Goal: Task Accomplishment & Management: Use online tool/utility

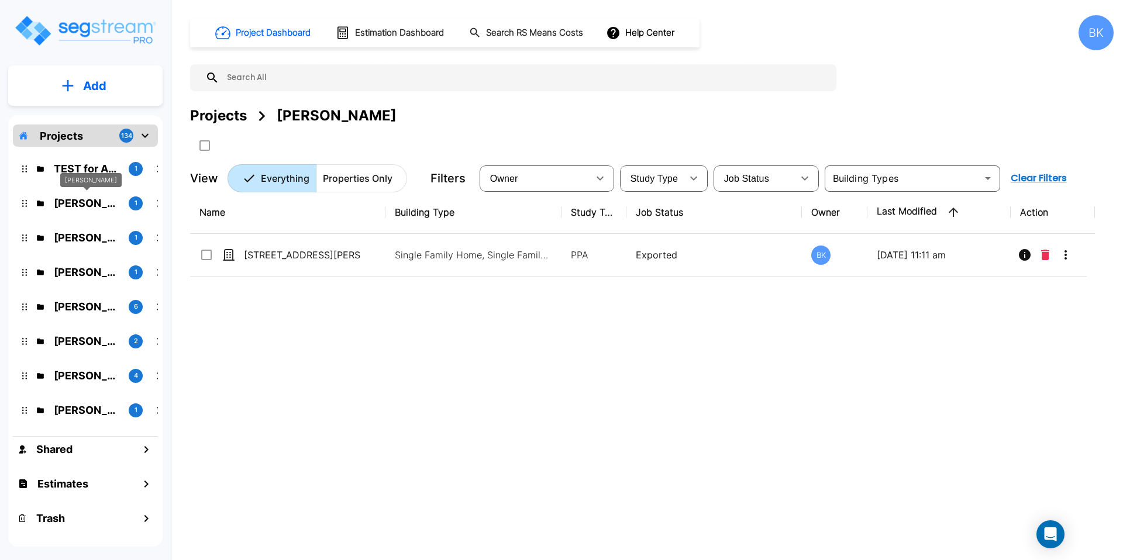
click at [98, 203] on p "Ryanne Hazen" at bounding box center [86, 203] width 65 height 16
click at [98, 206] on p "Ryanne Hazen" at bounding box center [86, 203] width 65 height 16
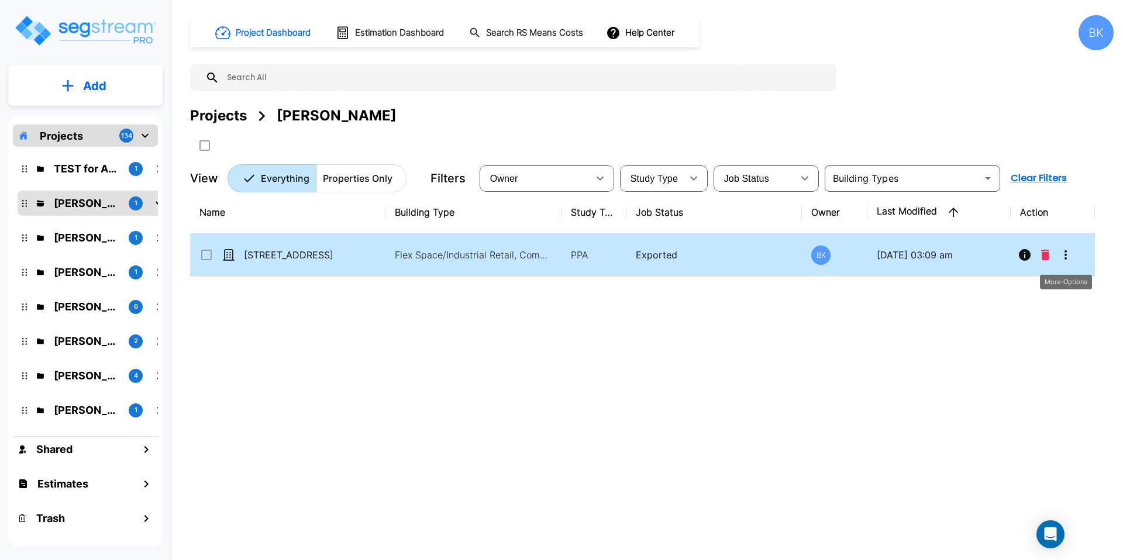
click at [1066, 257] on icon "More-Options" at bounding box center [1065, 255] width 14 height 14
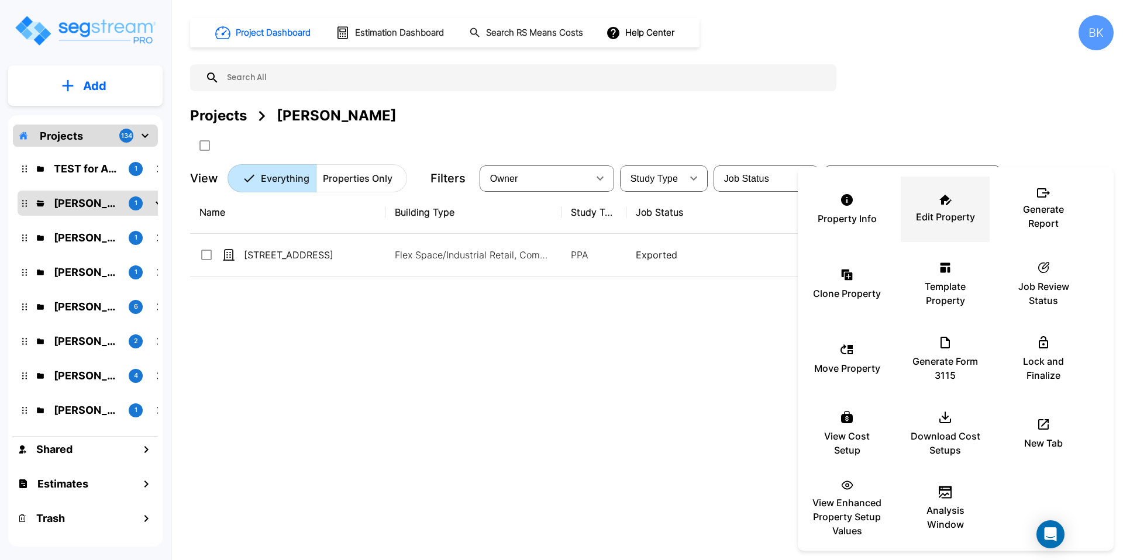
click at [943, 209] on div "Edit Property" at bounding box center [945, 209] width 70 height 58
click at [464, 305] on div at bounding box center [561, 280] width 1123 height 560
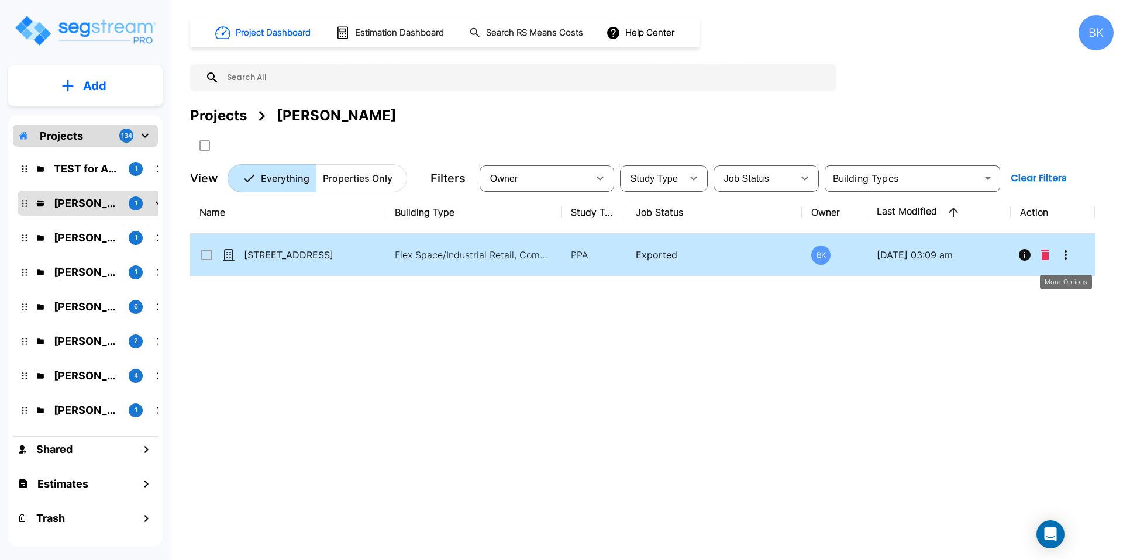
click at [1060, 254] on icon "More-Options" at bounding box center [1065, 255] width 14 height 14
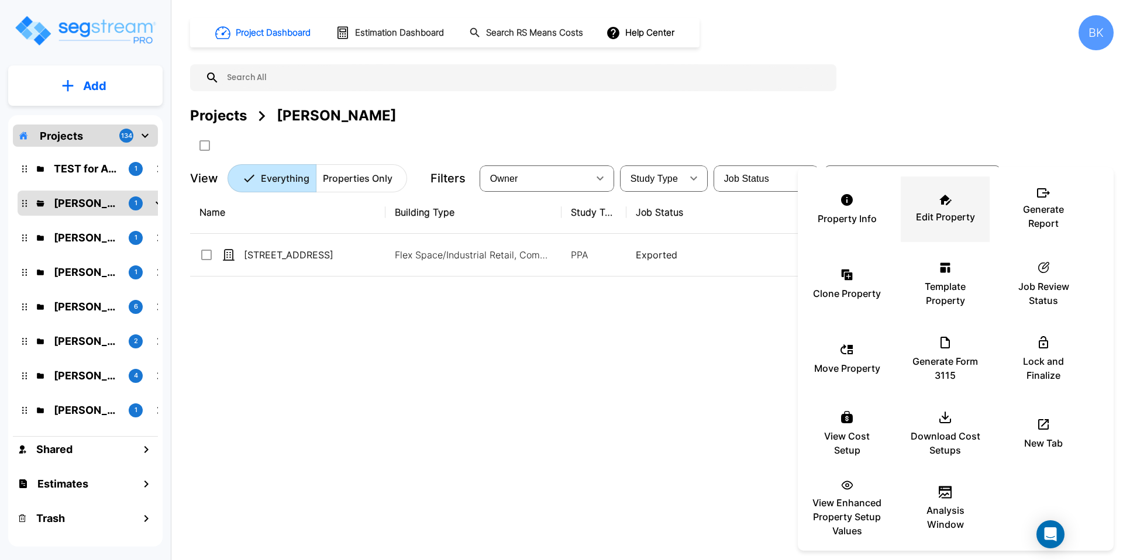
click at [961, 213] on p "Edit Property" at bounding box center [945, 217] width 59 height 14
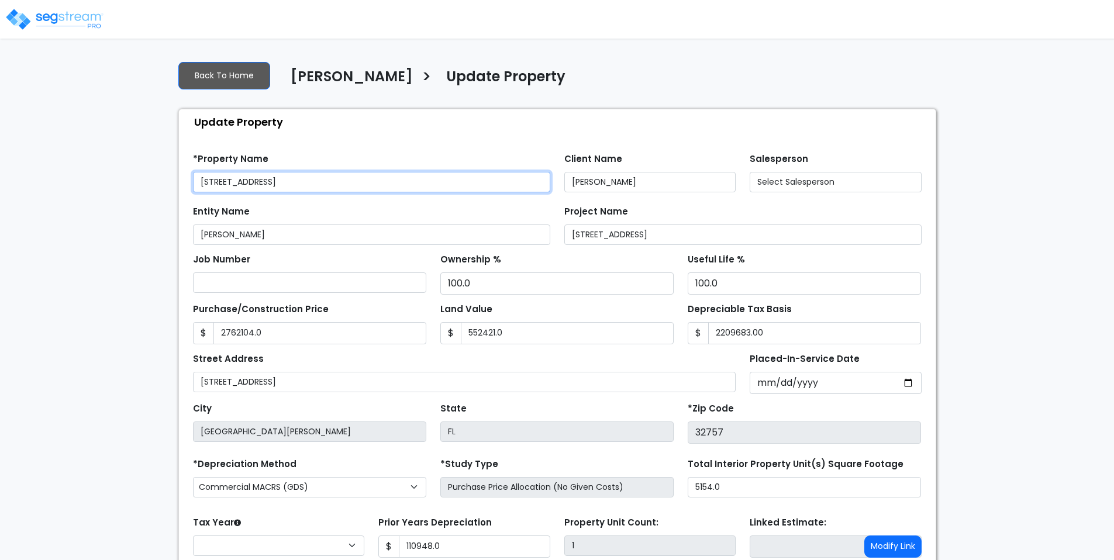
type input "2,762,104.0"
type input "552,421.0"
type input "2,209,683.00"
type input "110,948.0"
select select "2024"
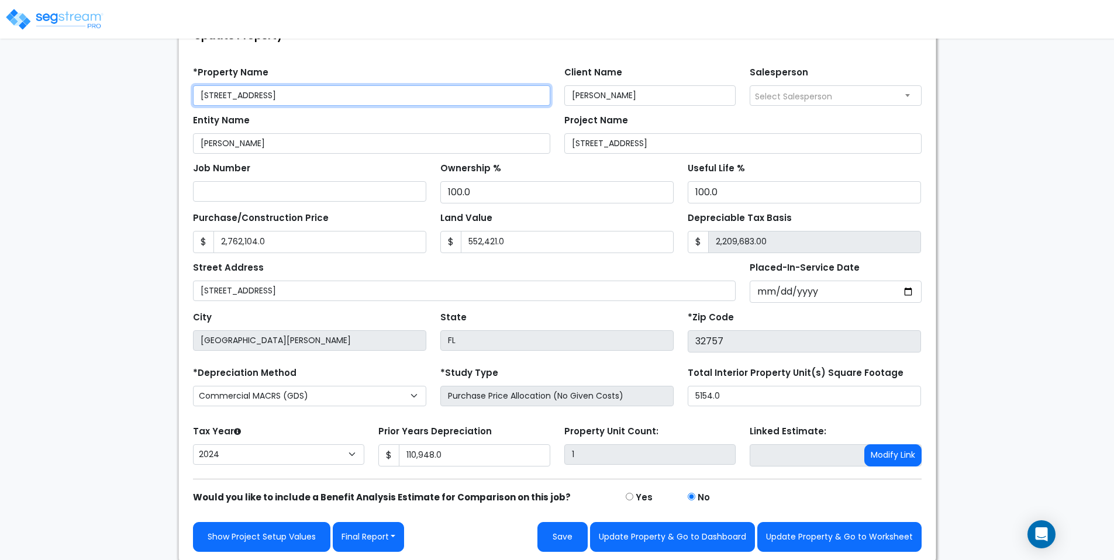
scroll to position [88, 0]
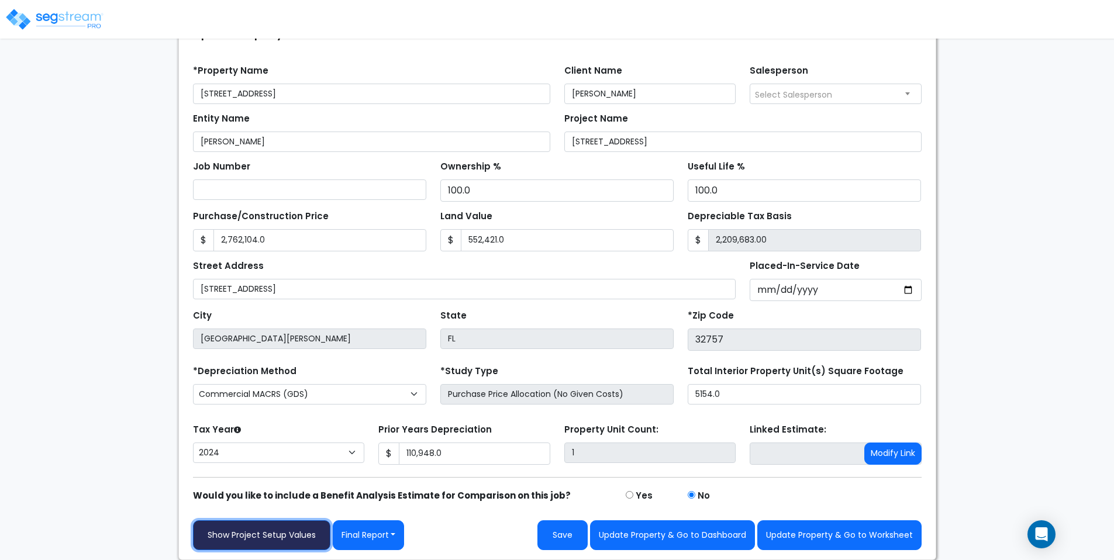
click at [239, 541] on link "Show Project Setup Values" at bounding box center [261, 535] width 137 height 30
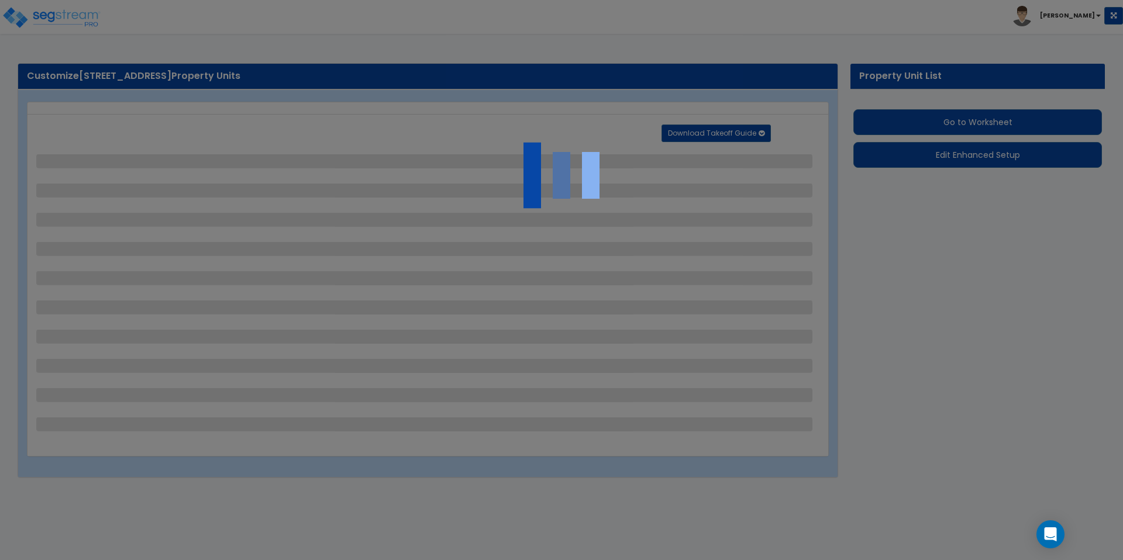
select select "2"
select select "1"
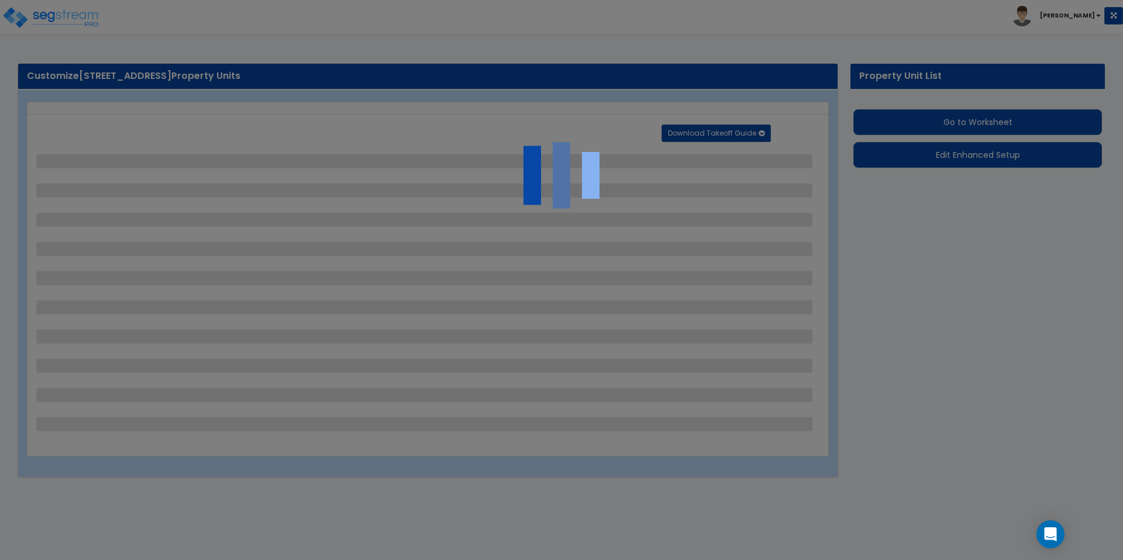
select select "1"
select select "2"
select select "1"
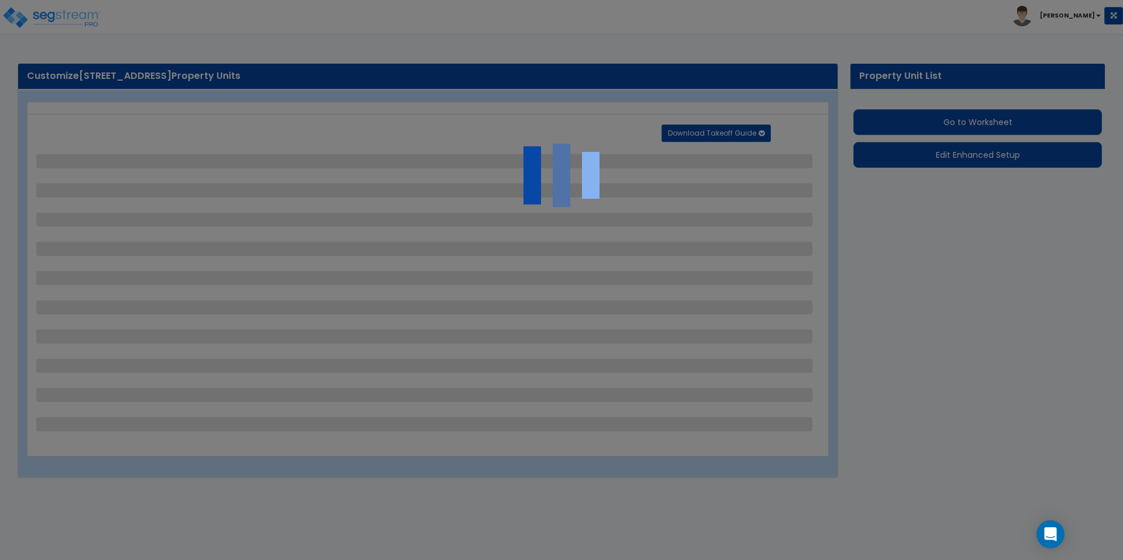
select select "2"
select select "1"
select select "7"
select select "2"
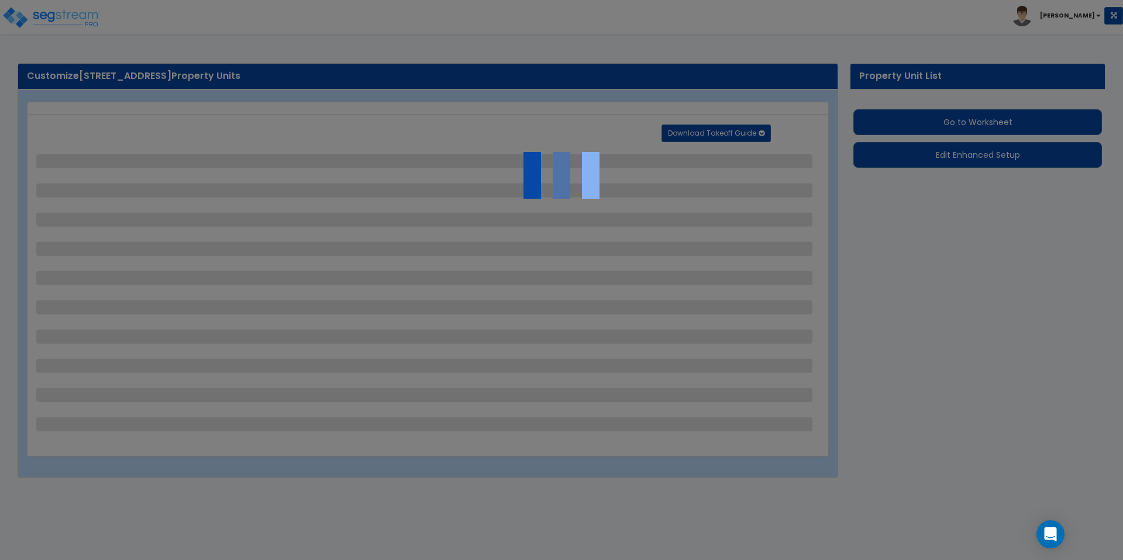
select select "6"
select select "3"
select select "1"
select select "2"
select select "1"
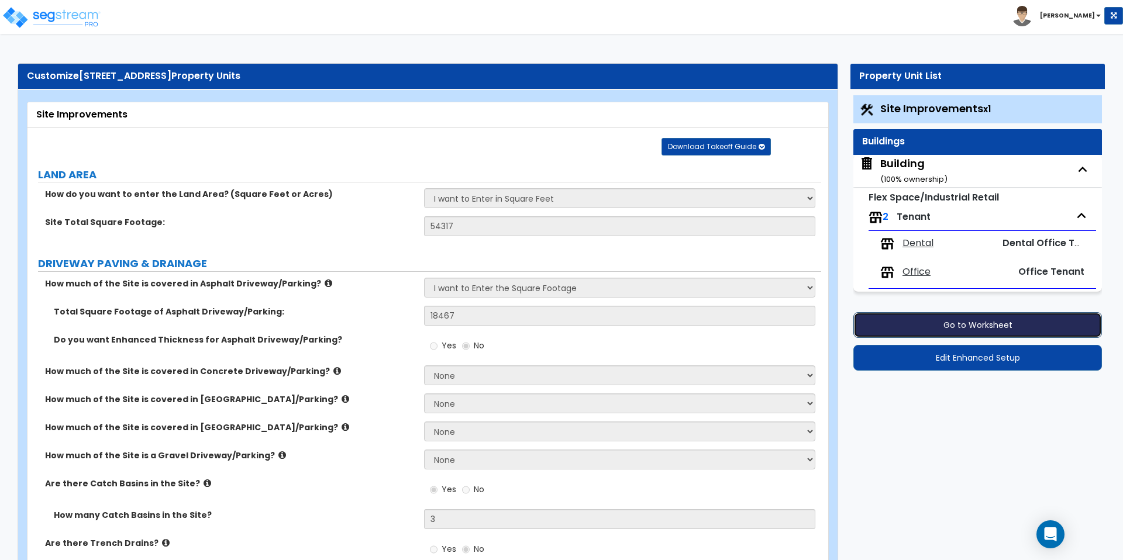
click at [964, 332] on button "Go to Worksheet" at bounding box center [977, 325] width 249 height 26
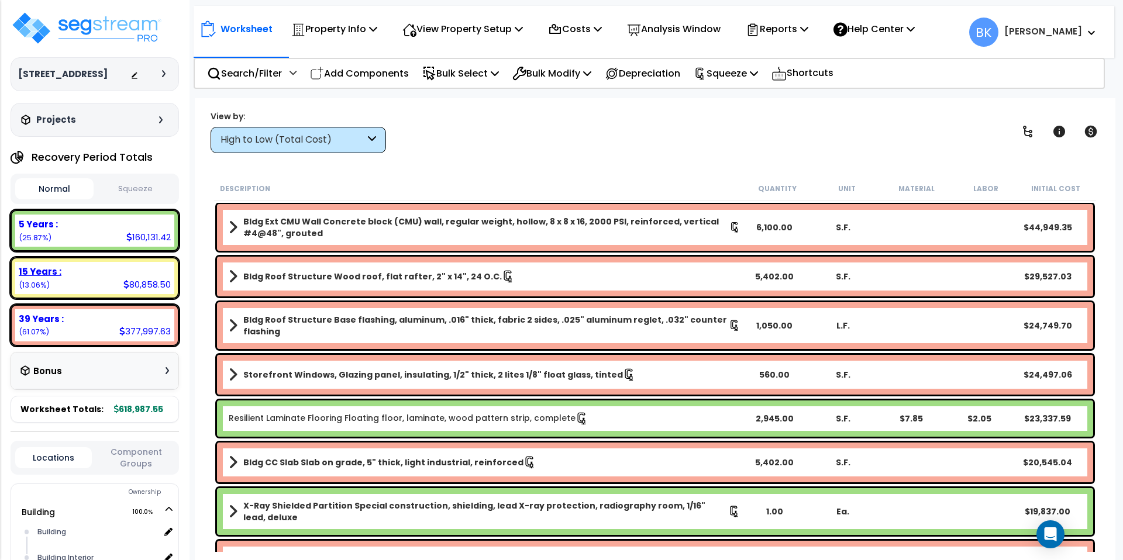
click at [33, 272] on b "15 Years :" at bounding box center [40, 271] width 43 height 12
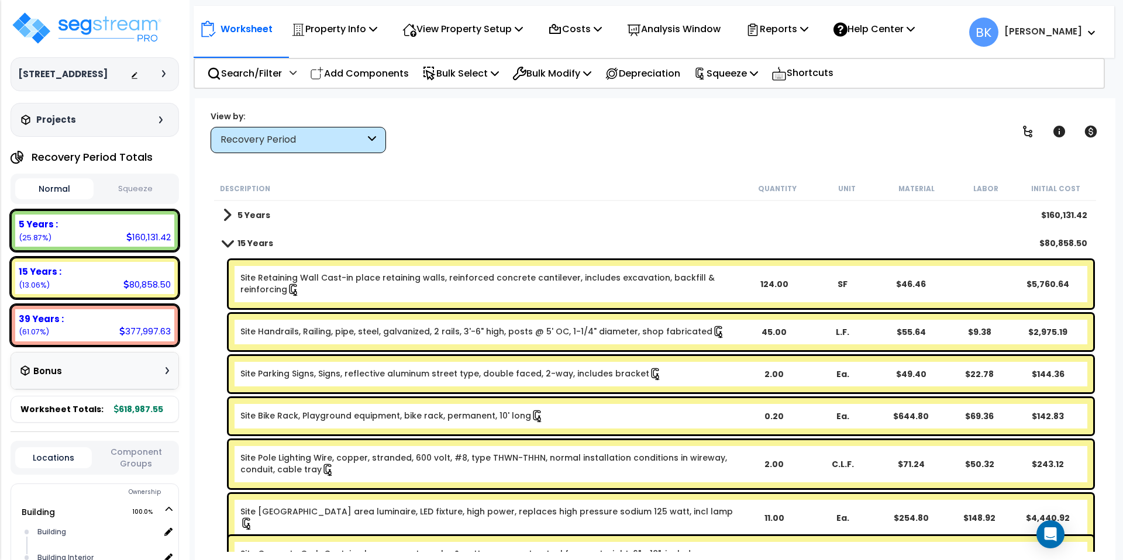
click at [412, 278] on link "Site Retaining Wall Cast-in place retaining walls, reinforced concrete cantilev…" at bounding box center [489, 284] width 499 height 25
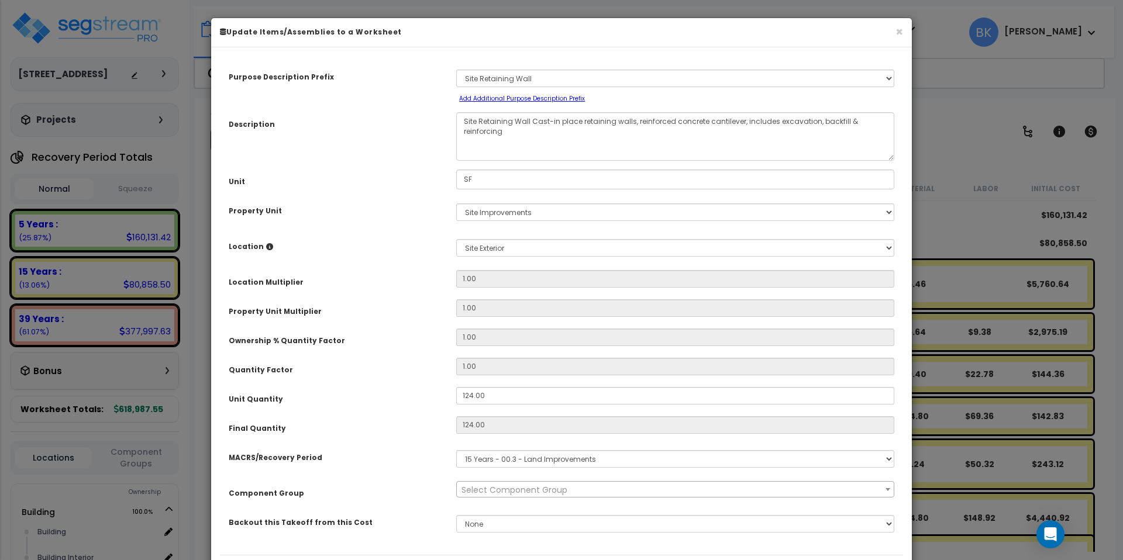
select select "39126"
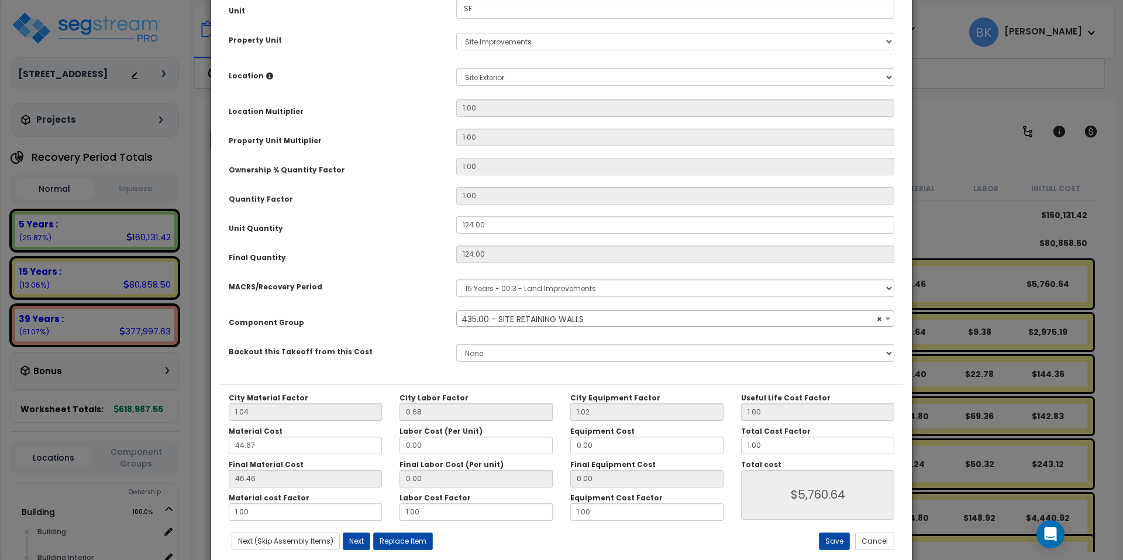
scroll to position [171, 0]
click at [842, 545] on button "Save" at bounding box center [834, 541] width 31 height 18
type input "5760.64"
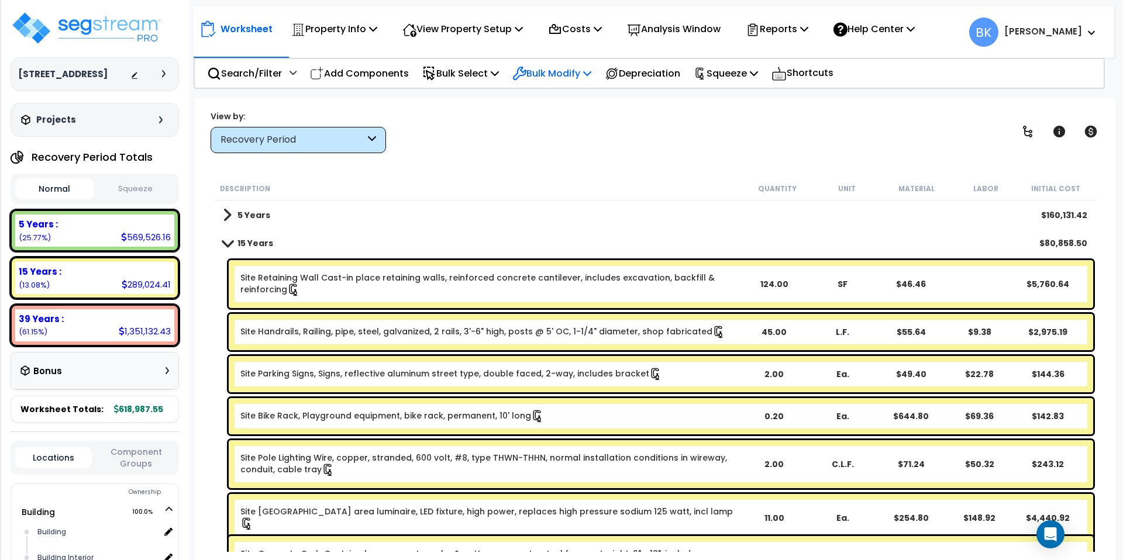
click at [562, 76] on p "Bulk Modify" at bounding box center [551, 73] width 79 height 16
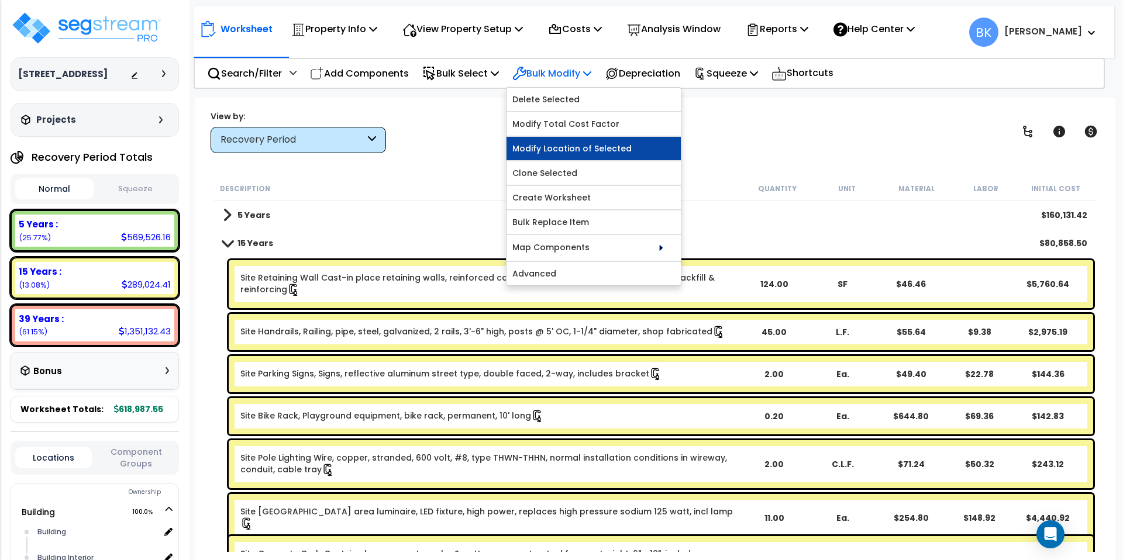
click at [537, 153] on link "Modify Location of Selected" at bounding box center [593, 148] width 174 height 23
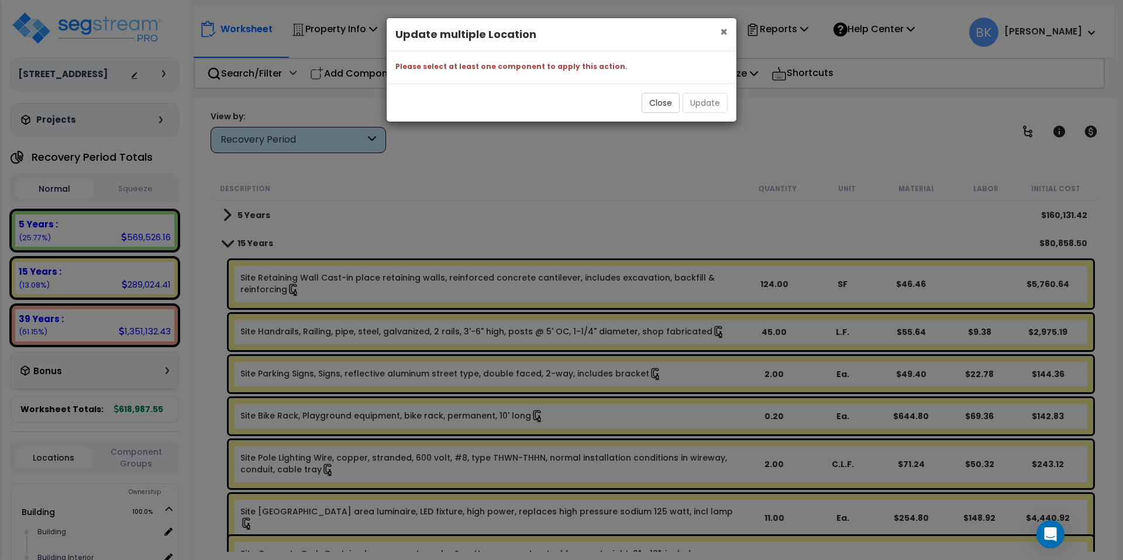
click at [720, 30] on span "×" at bounding box center [724, 31] width 8 height 17
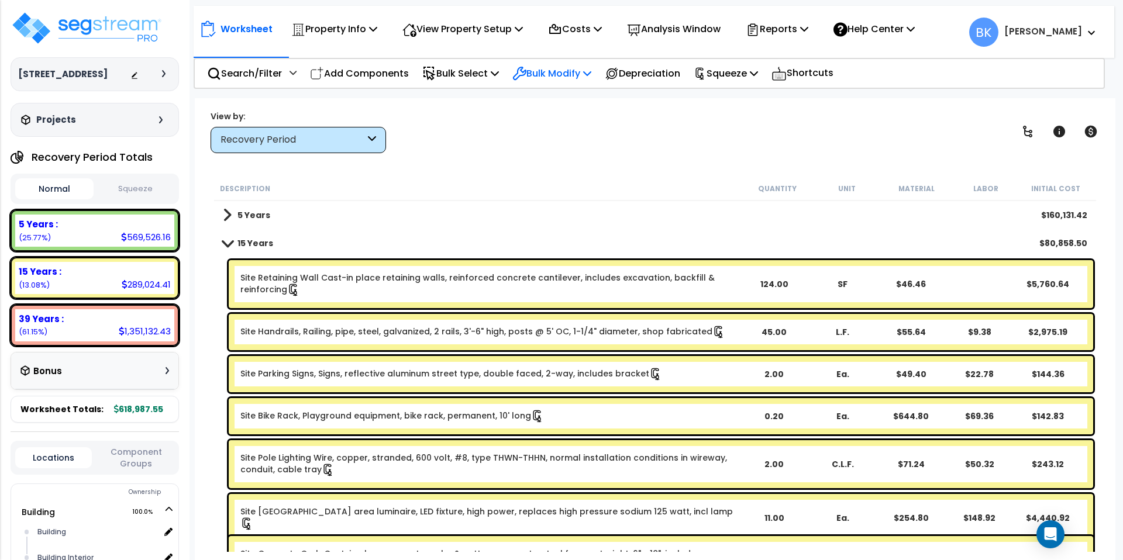
click at [558, 73] on p "Bulk Modify" at bounding box center [551, 73] width 79 height 16
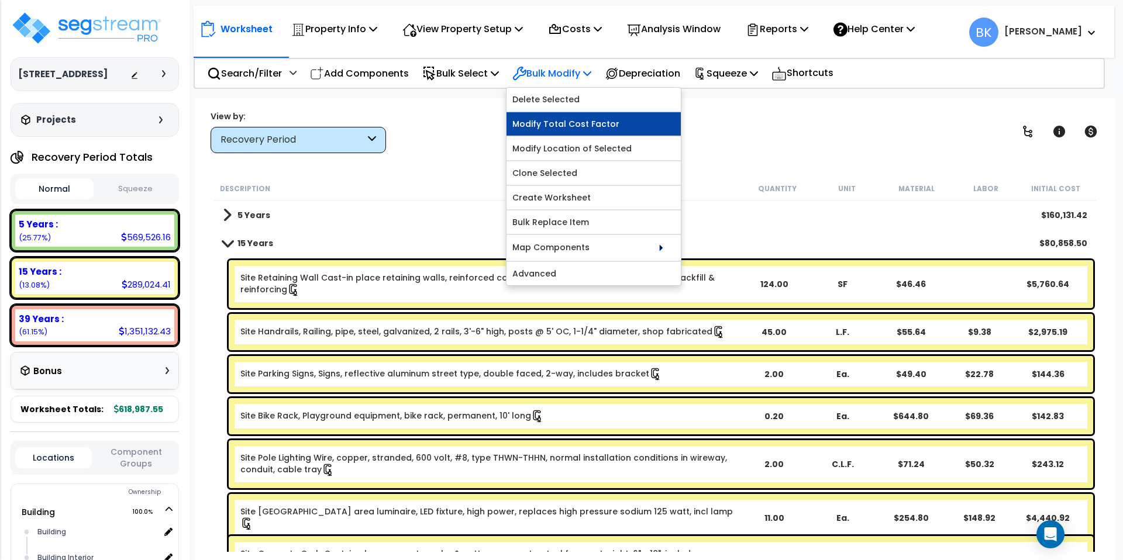
click at [550, 125] on link "Modify Total Cost Factor" at bounding box center [593, 123] width 174 height 23
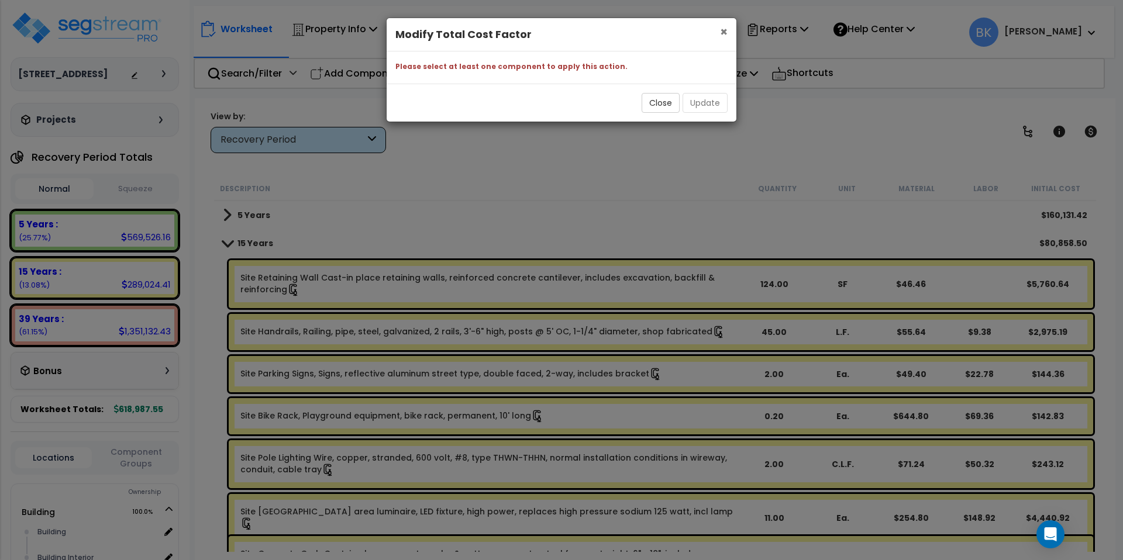
click at [724, 33] on span "×" at bounding box center [724, 31] width 8 height 17
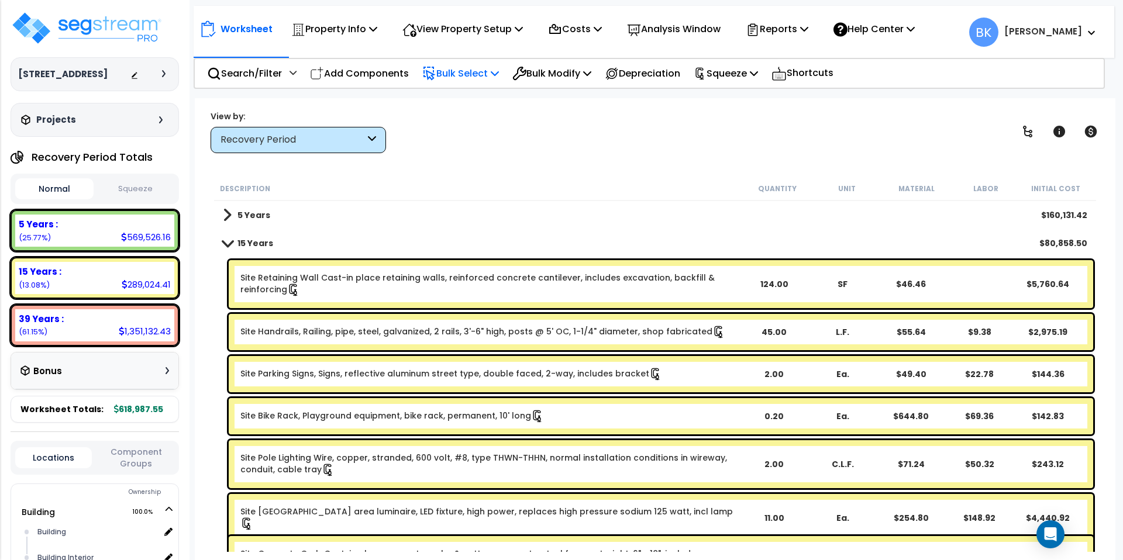
click at [495, 75] on p "Bulk Select" at bounding box center [460, 73] width 77 height 16
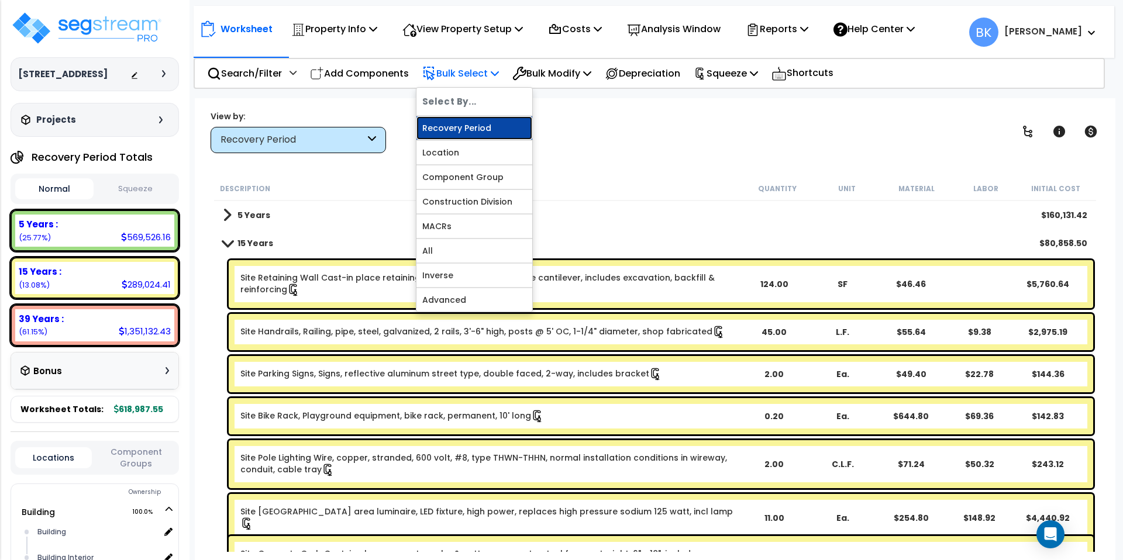
click at [475, 128] on link "Recovery Period" at bounding box center [474, 127] width 116 height 23
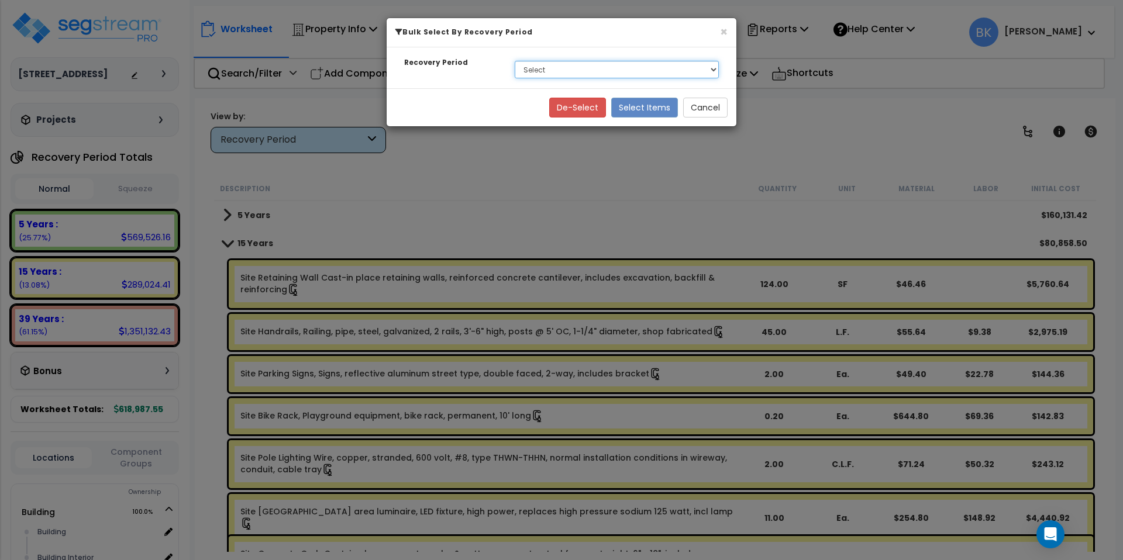
click at [541, 70] on select "Select 5 Years 15 Years 39 Years" at bounding box center [617, 70] width 204 height 18
select select "15Y"
click at [515, 61] on select "Select 5 Years 15 Years 39 Years" at bounding box center [617, 70] width 204 height 18
click at [650, 107] on button "Select Items" at bounding box center [644, 108] width 67 height 20
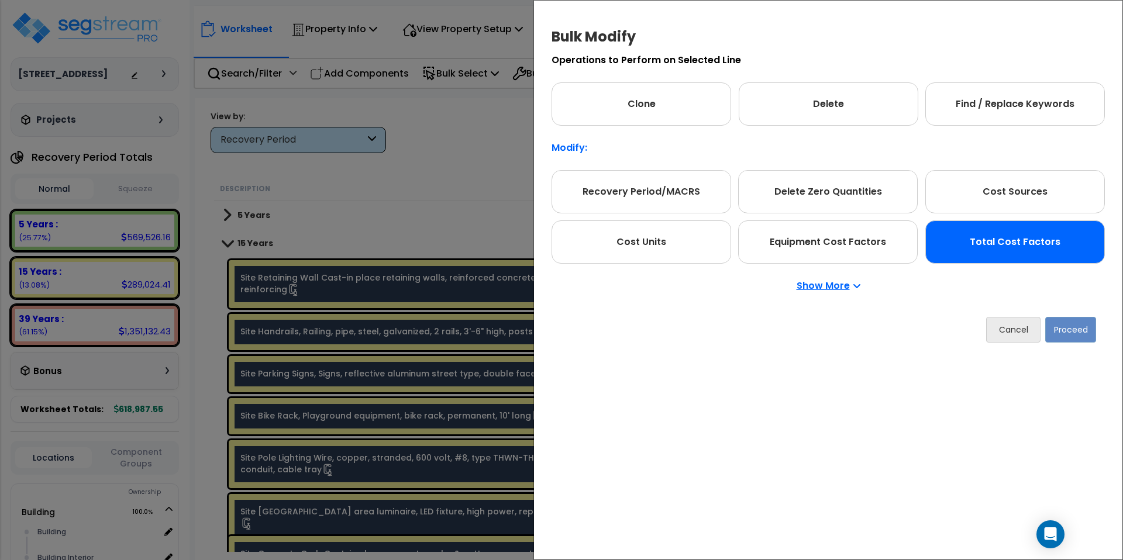
click at [972, 244] on div "Total Cost Factors" at bounding box center [1015, 241] width 180 height 43
click at [1062, 334] on button "Proceed" at bounding box center [1070, 330] width 51 height 26
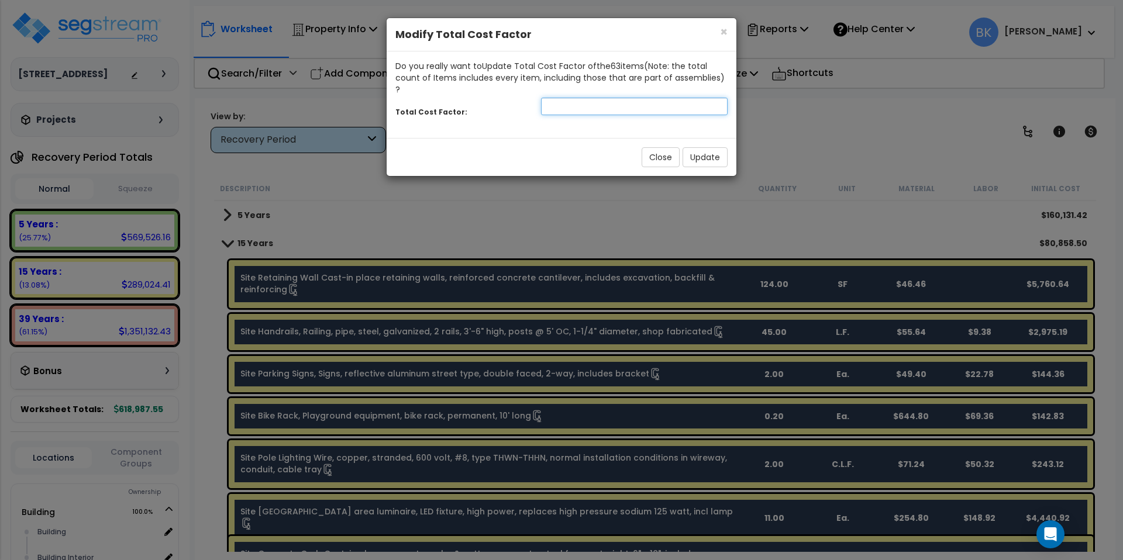
click at [552, 98] on input "number" at bounding box center [634, 107] width 187 height 18
type input ".75"
click at [697, 148] on button "Update" at bounding box center [704, 157] width 45 height 20
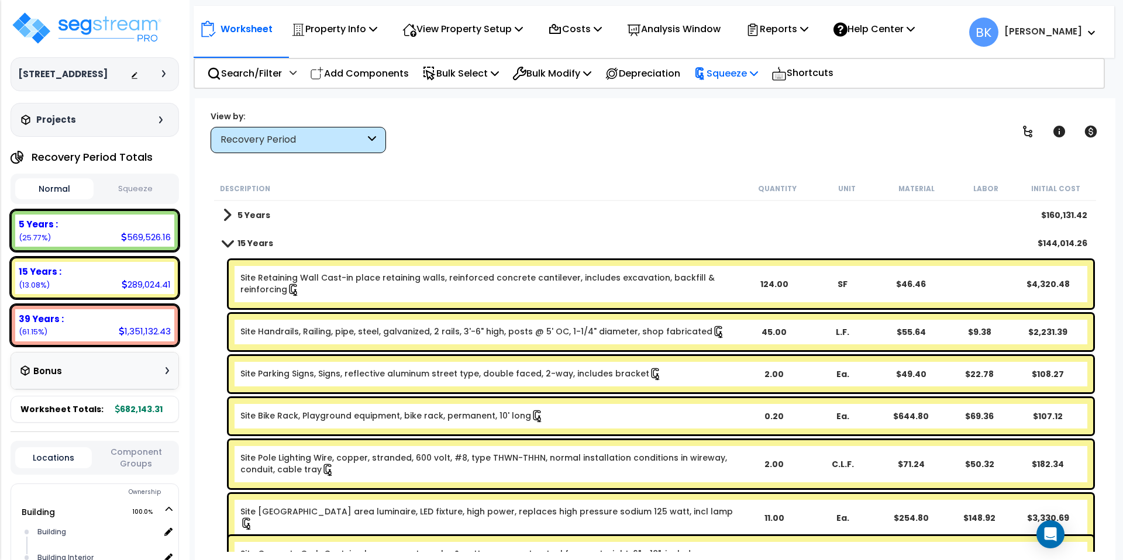
click at [733, 78] on p "Squeeze" at bounding box center [725, 73] width 64 height 16
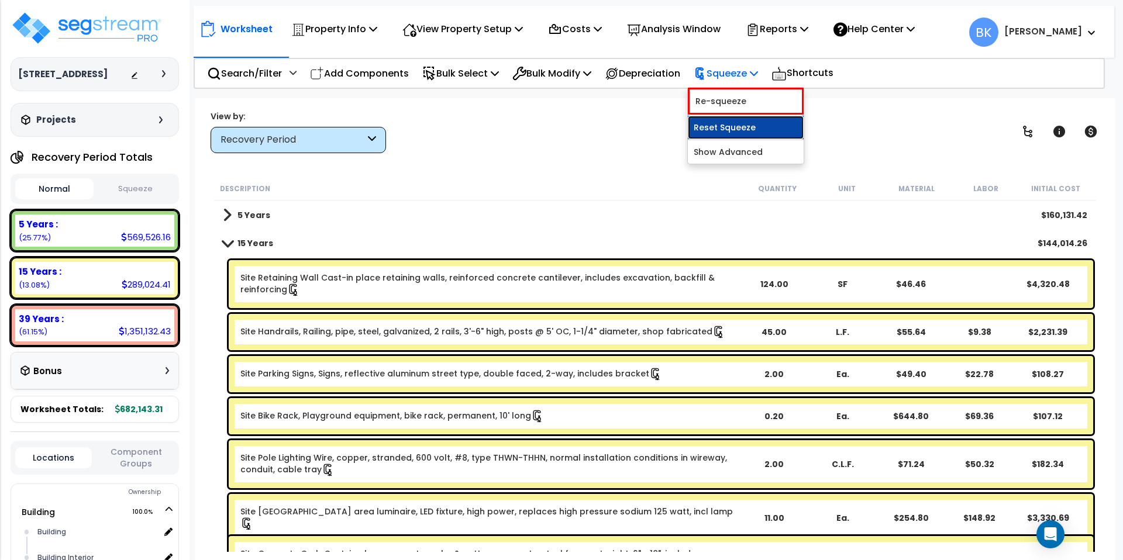
click at [721, 128] on link "Reset Squeeze" at bounding box center [746, 127] width 116 height 23
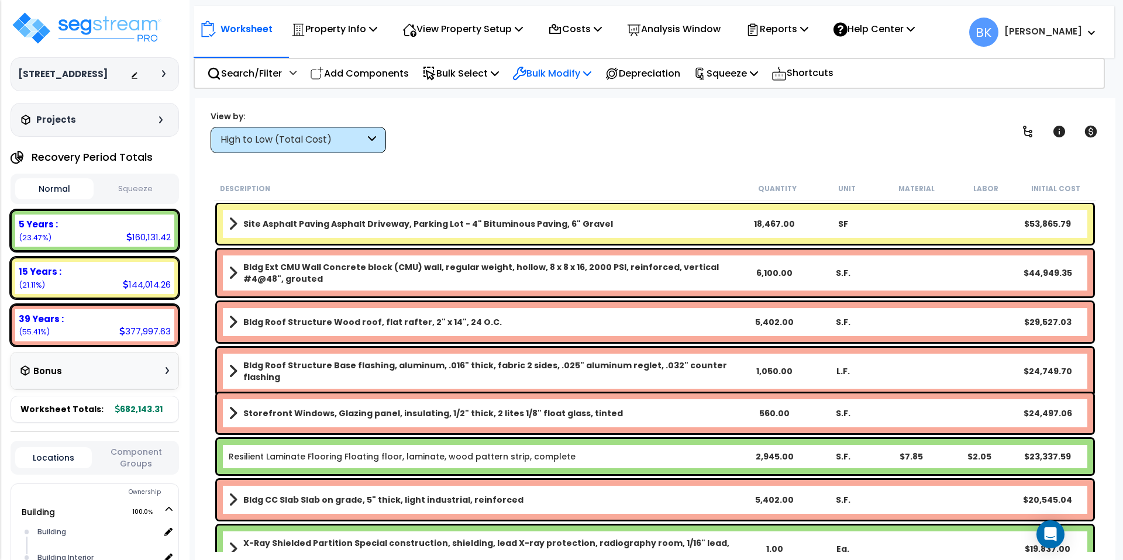
click at [575, 74] on p "Bulk Modify" at bounding box center [551, 73] width 79 height 16
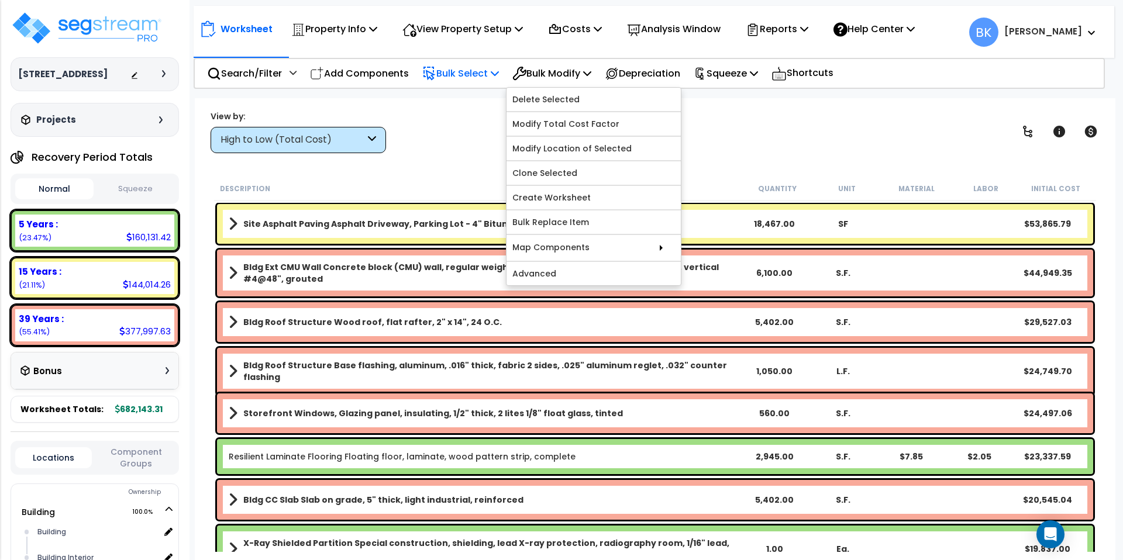
click at [482, 76] on p "Bulk Select" at bounding box center [460, 73] width 77 height 16
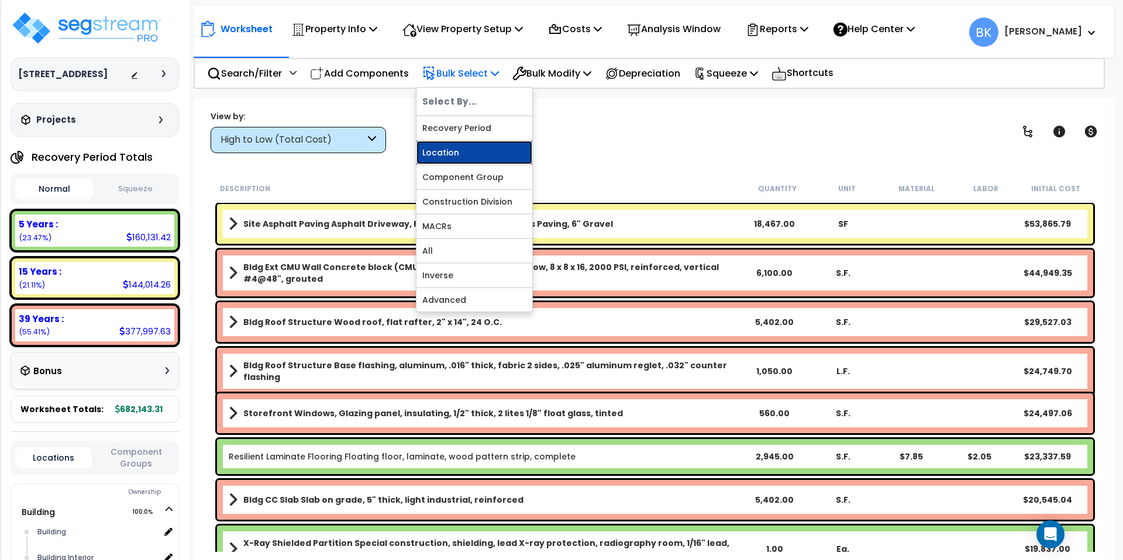
click at [453, 155] on link "Location" at bounding box center [474, 152] width 116 height 23
select select
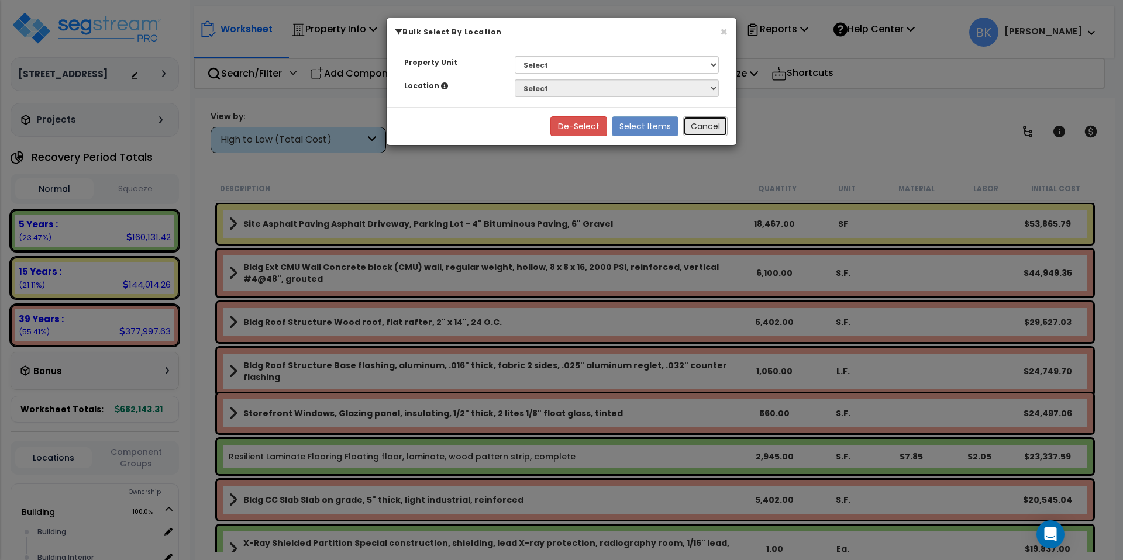
click at [726, 131] on button "Cancel" at bounding box center [705, 126] width 44 height 20
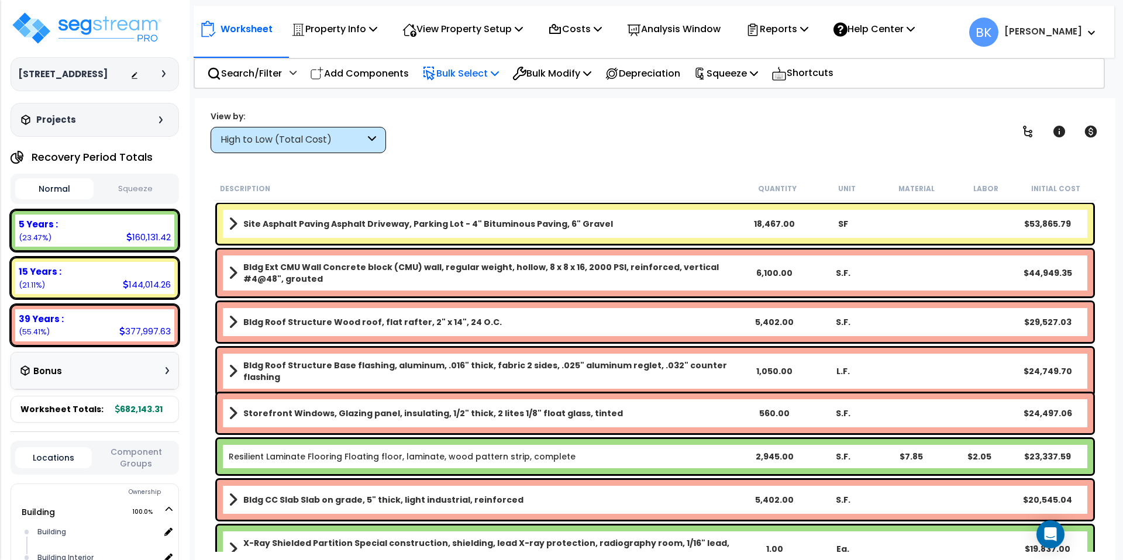
click at [477, 74] on p "Bulk Select" at bounding box center [460, 73] width 77 height 16
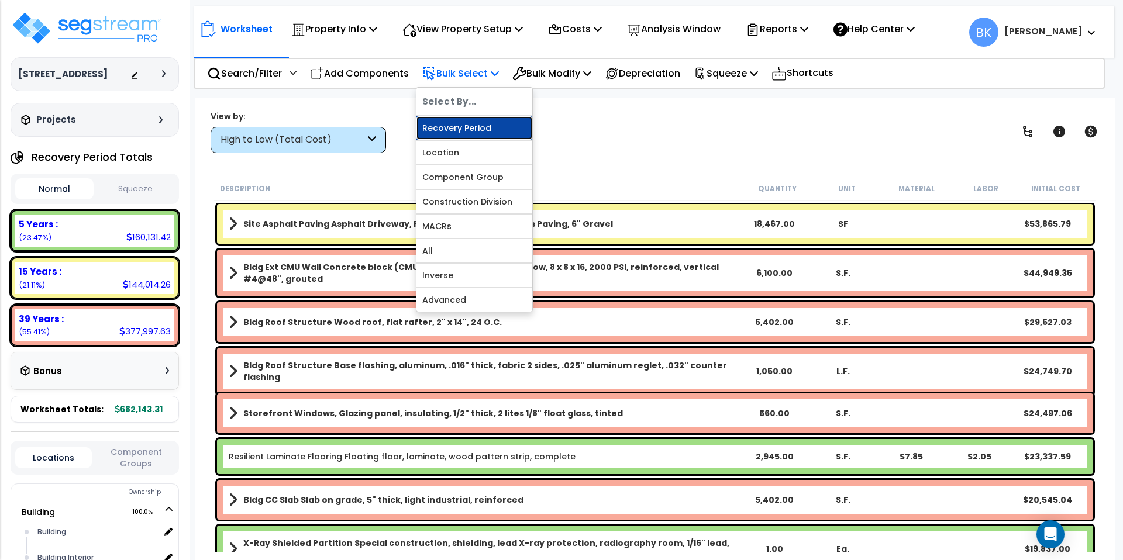
click at [461, 126] on link "Recovery Period" at bounding box center [474, 127] width 116 height 23
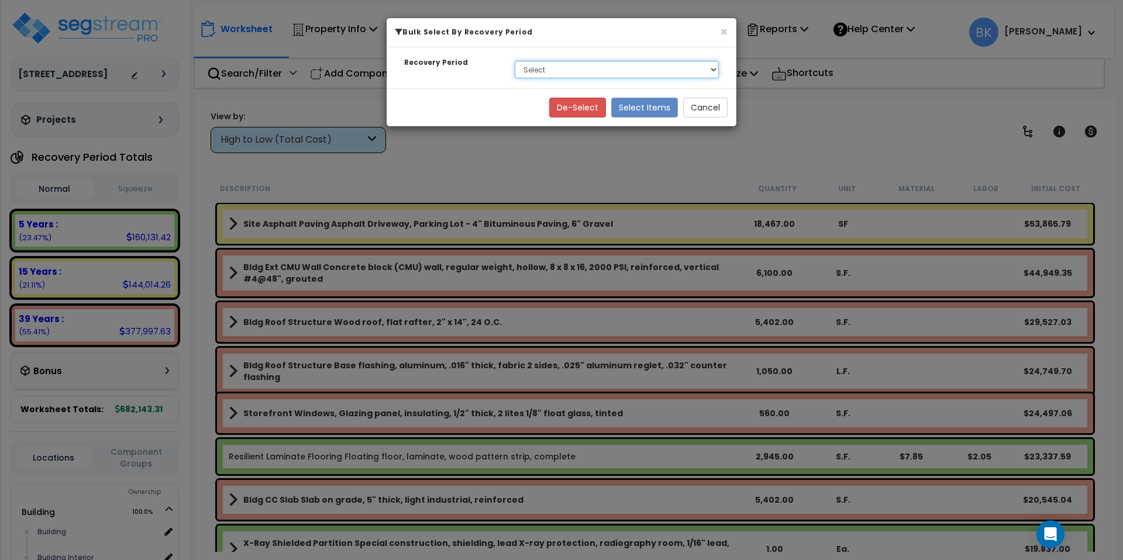
click at [549, 74] on select "Select 5 Years 15 Years 39 Years" at bounding box center [617, 70] width 204 height 18
select select "15Y"
click at [515, 61] on select "Select 5 Years 15 Years 39 Years" at bounding box center [617, 70] width 204 height 18
click at [643, 109] on button "Select Items" at bounding box center [644, 108] width 67 height 20
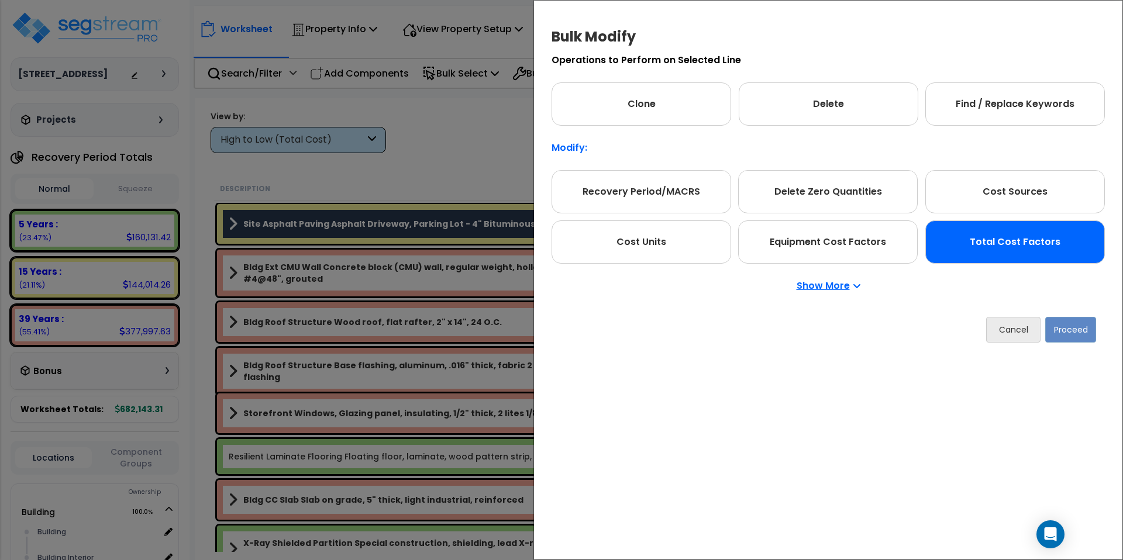
click at [979, 246] on div "Total Cost Factors" at bounding box center [1015, 241] width 180 height 43
click at [1078, 332] on button "Proceed" at bounding box center [1070, 330] width 51 height 26
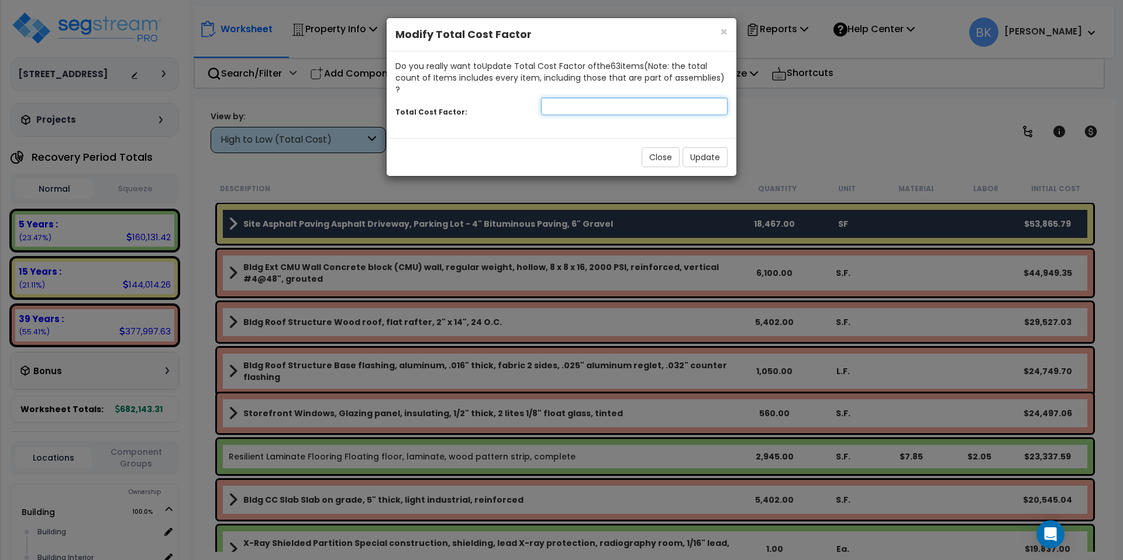
click at [556, 98] on input "number" at bounding box center [634, 107] width 187 height 18
type input ".5"
type input ".65"
click at [708, 149] on button "Update" at bounding box center [704, 157] width 45 height 20
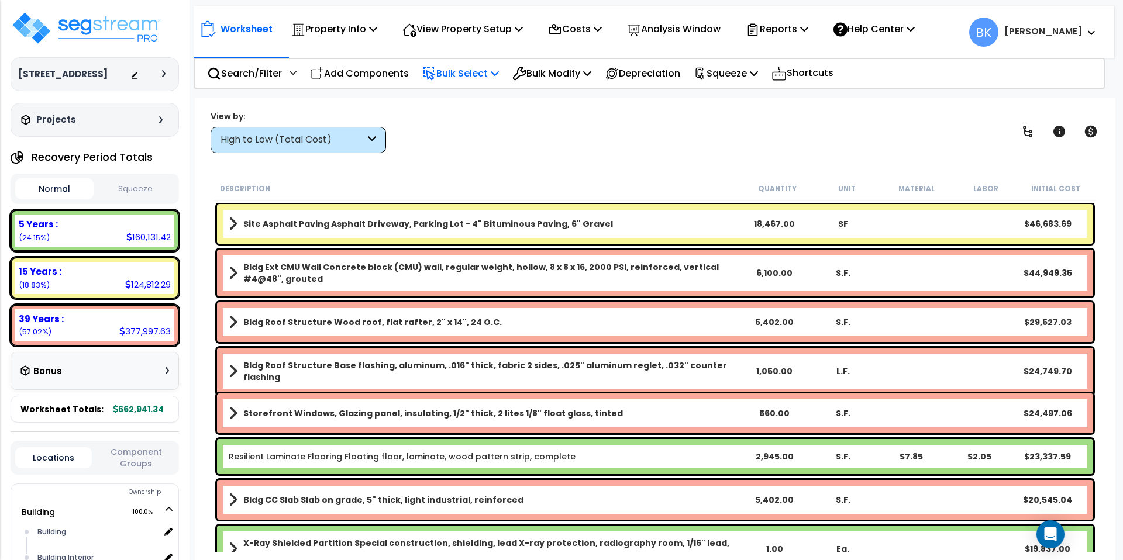
click at [449, 74] on p "Bulk Select" at bounding box center [460, 73] width 77 height 16
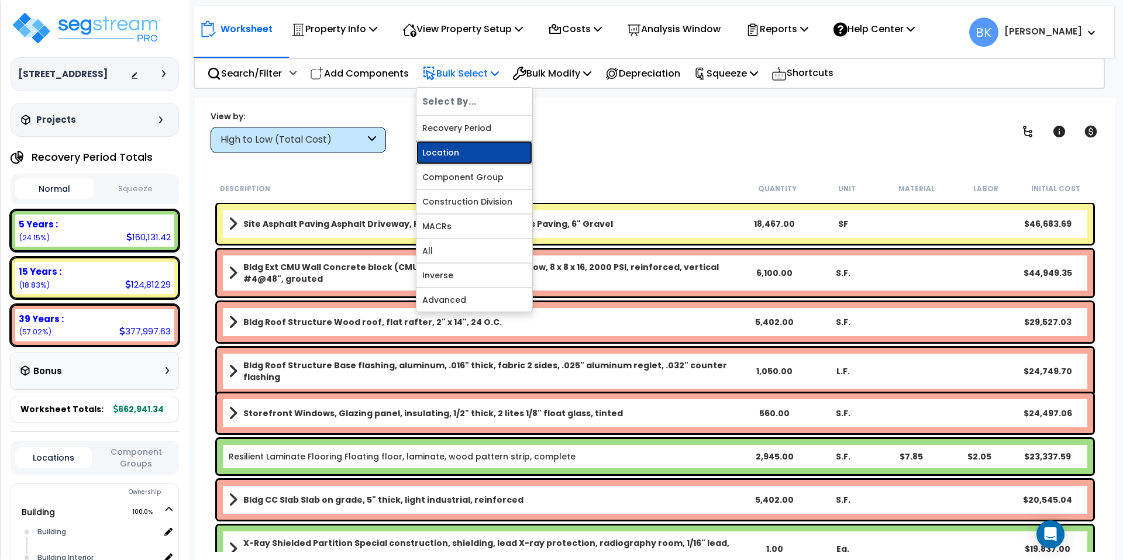
click at [457, 151] on link "Location" at bounding box center [474, 152] width 116 height 23
select select
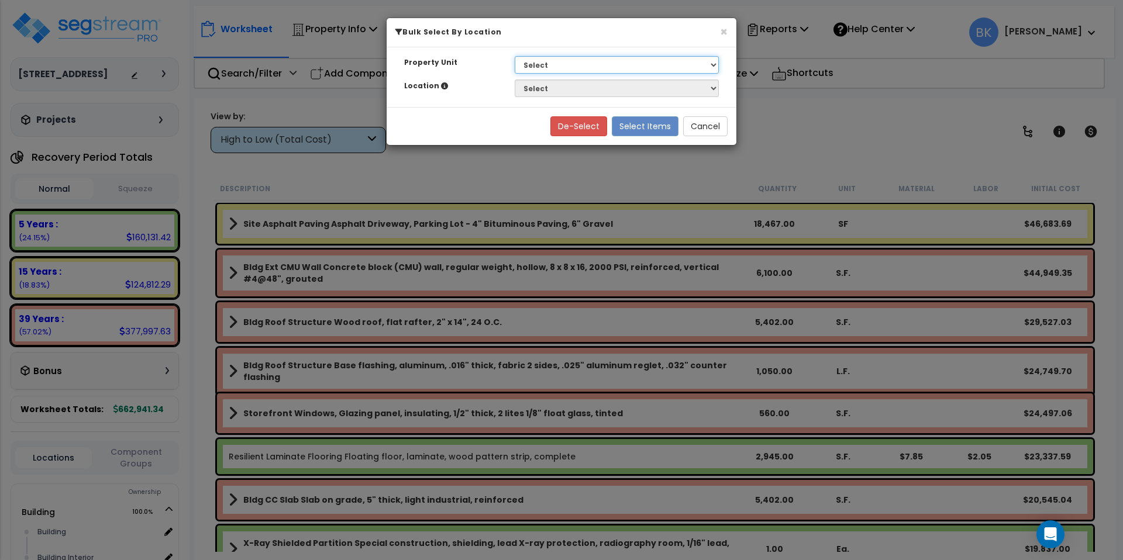
click at [561, 64] on select "Select Building Site Improvements" at bounding box center [617, 65] width 204 height 18
click at [703, 126] on button "Cancel" at bounding box center [705, 126] width 44 height 20
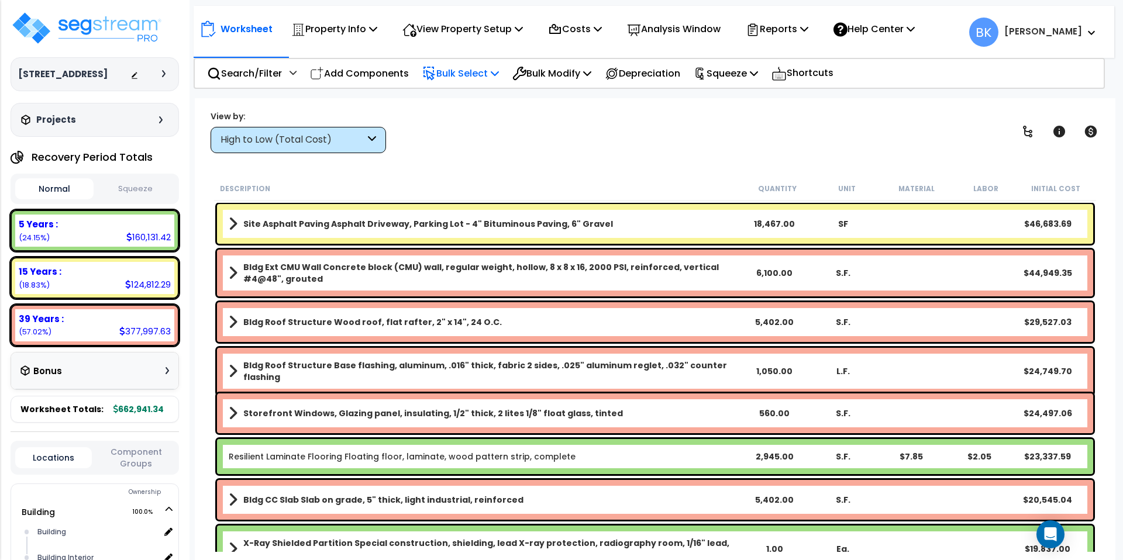
click at [487, 74] on p "Bulk Select" at bounding box center [460, 73] width 77 height 16
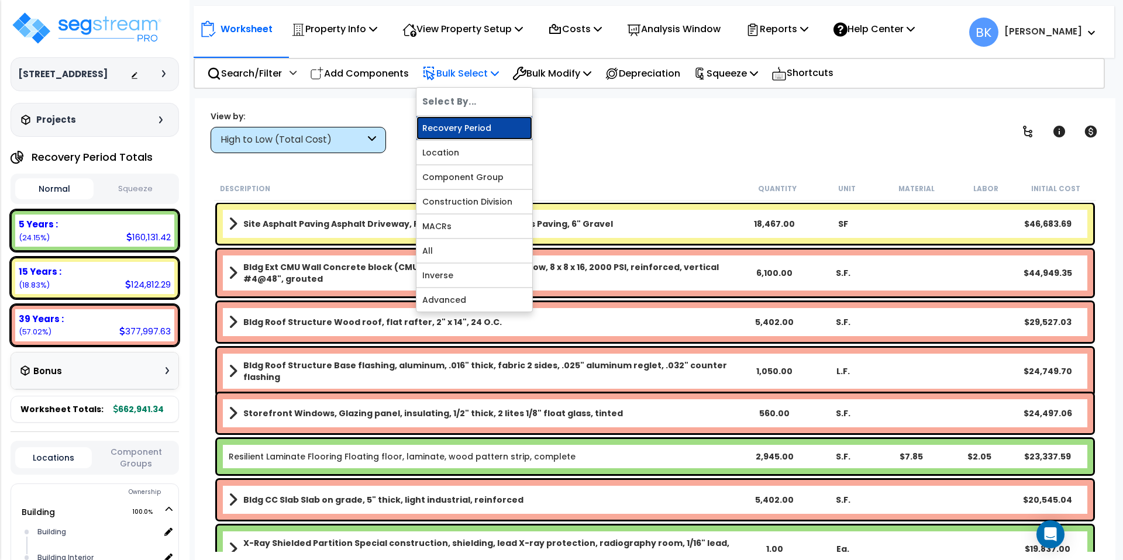
click at [470, 129] on link "Recovery Period" at bounding box center [474, 127] width 116 height 23
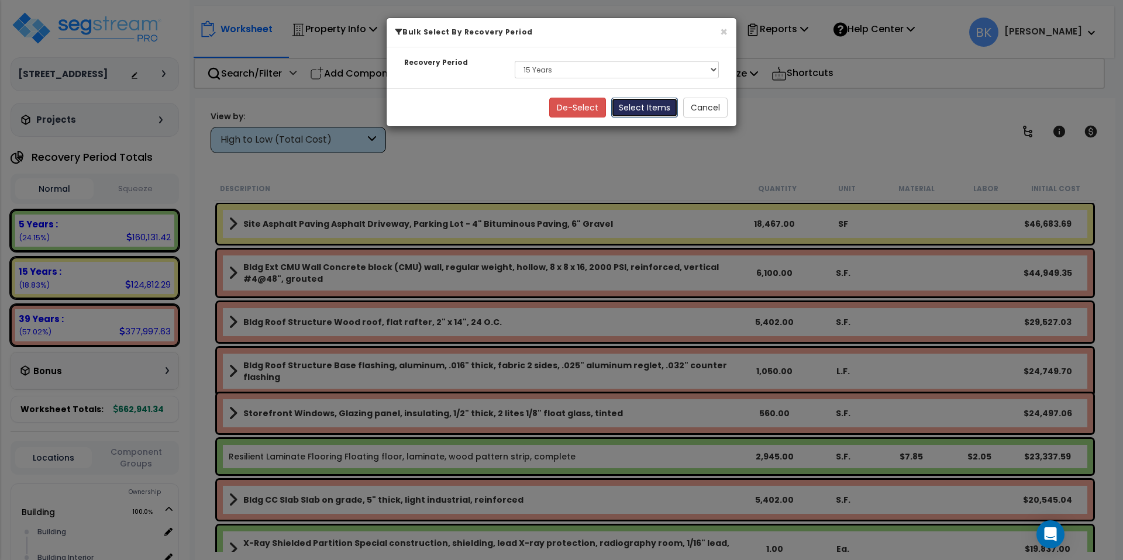
click at [637, 111] on button "Select Items" at bounding box center [644, 108] width 67 height 20
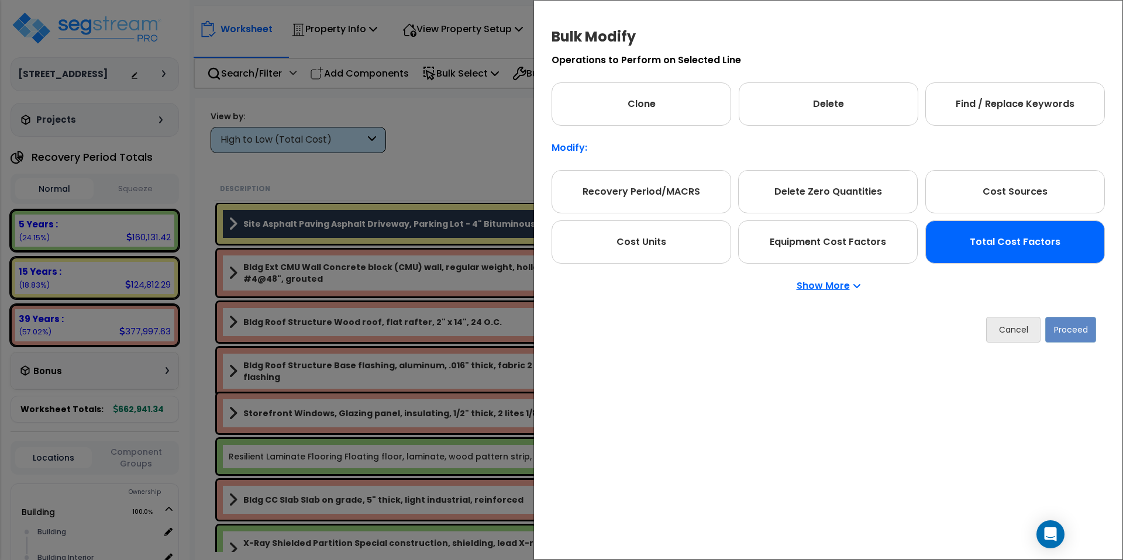
click at [992, 240] on div "Total Cost Factors" at bounding box center [1015, 241] width 180 height 43
click at [1069, 336] on button "Proceed" at bounding box center [1070, 330] width 51 height 26
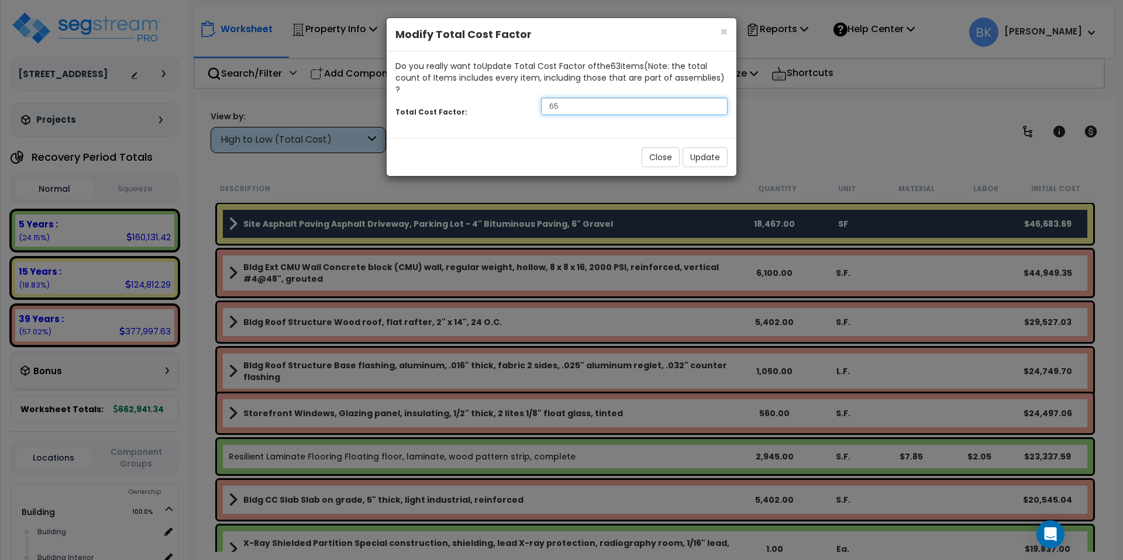
click at [564, 98] on input ".65" at bounding box center [634, 107] width 187 height 18
type input ".6"
type input ".55"
click at [696, 147] on button "Update" at bounding box center [704, 157] width 45 height 20
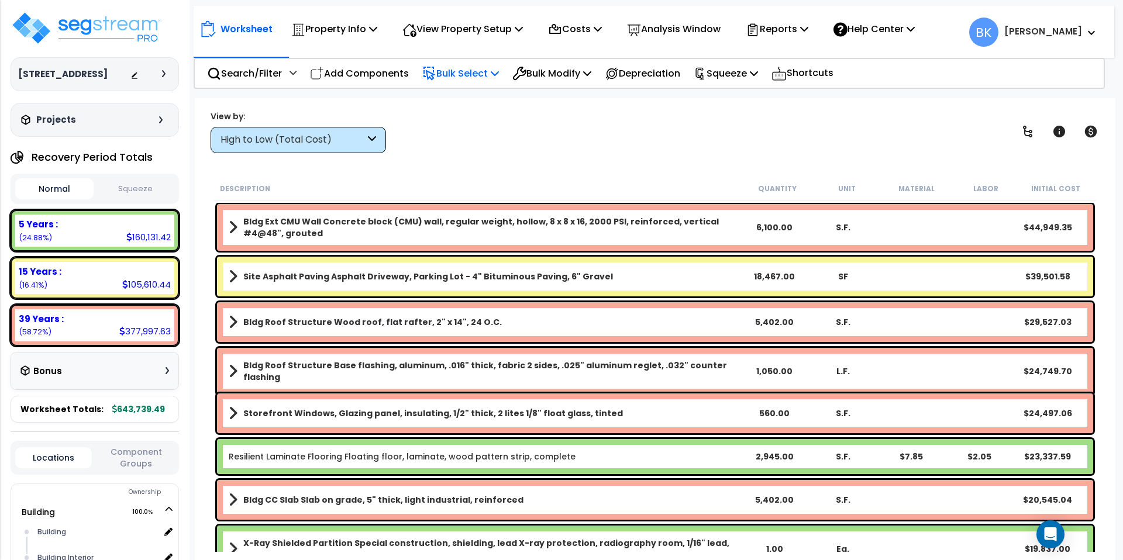
click at [463, 73] on p "Bulk Select" at bounding box center [460, 73] width 77 height 16
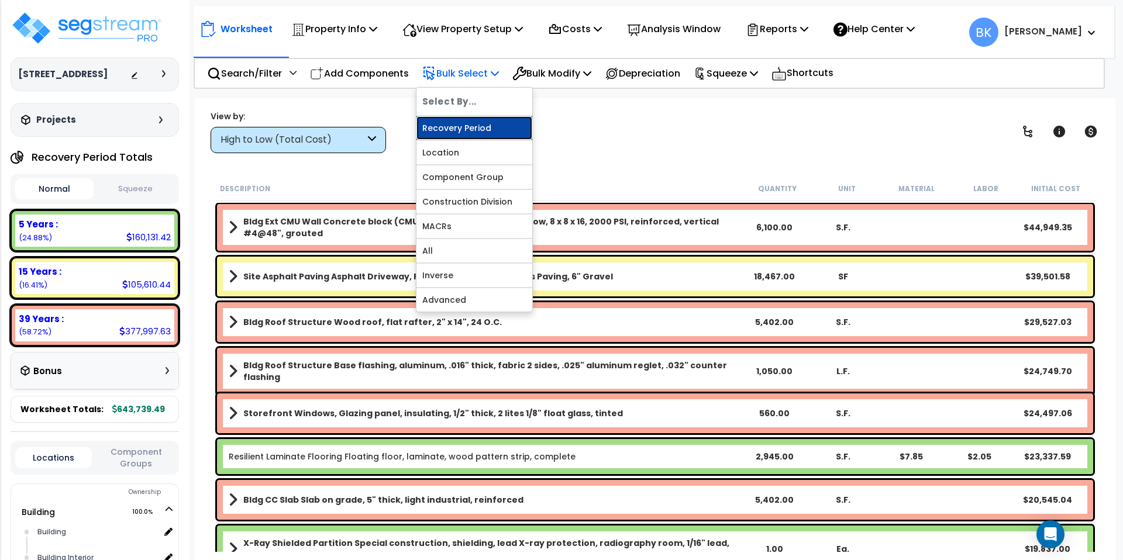
click at [464, 129] on link "Recovery Period" at bounding box center [474, 127] width 116 height 23
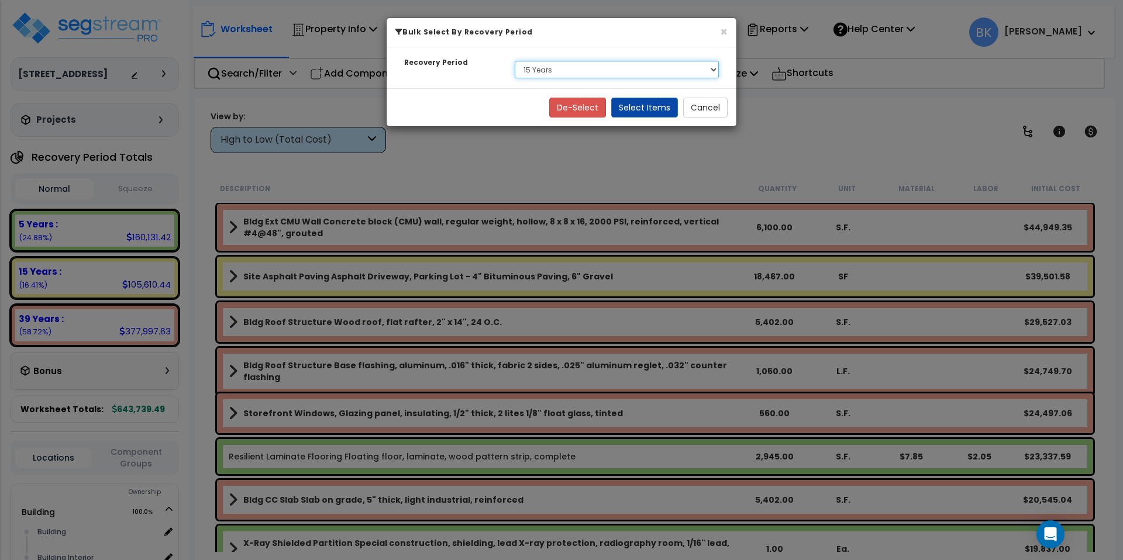
click at [537, 66] on select "Select 5 Years 15 Years 39 Years" at bounding box center [617, 70] width 204 height 18
select select "5Y"
click at [515, 61] on select "Select 5 Years 15 Years 39 Years" at bounding box center [617, 70] width 204 height 18
click at [653, 111] on button "Select Items" at bounding box center [644, 108] width 67 height 20
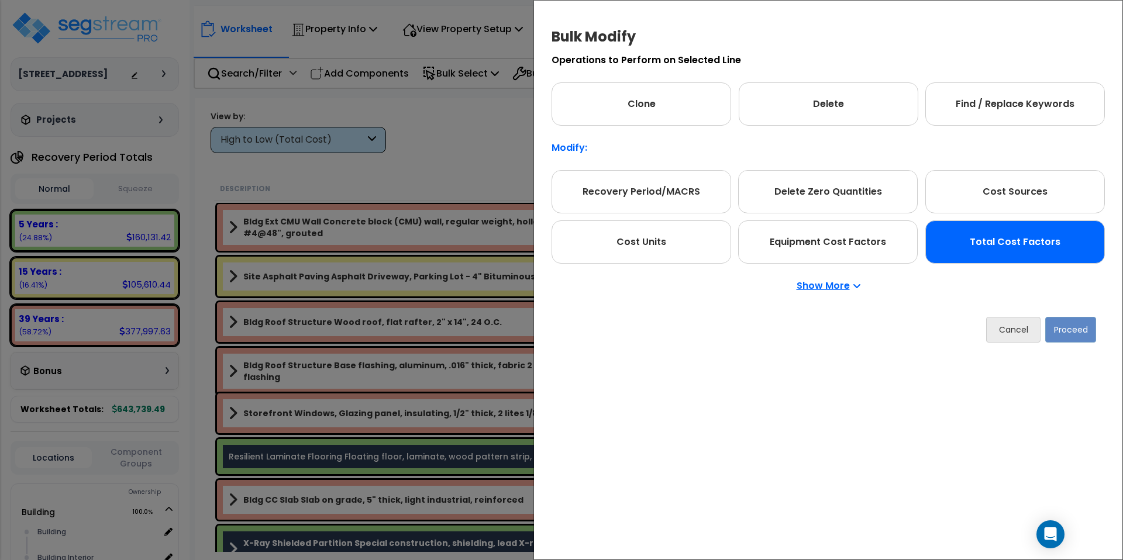
click at [993, 244] on div "Total Cost Factors" at bounding box center [1015, 241] width 180 height 43
click at [1079, 337] on button "Proceed" at bounding box center [1070, 329] width 51 height 26
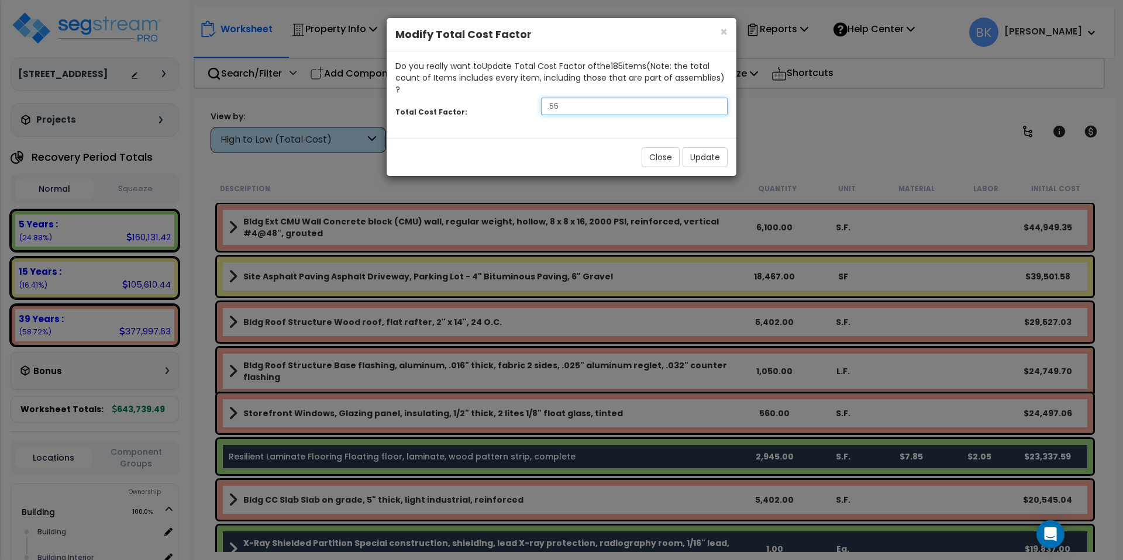
click at [567, 98] on input ".55" at bounding box center [634, 107] width 187 height 18
type input ".5"
type input ".75"
click at [691, 149] on button "Update" at bounding box center [704, 157] width 45 height 20
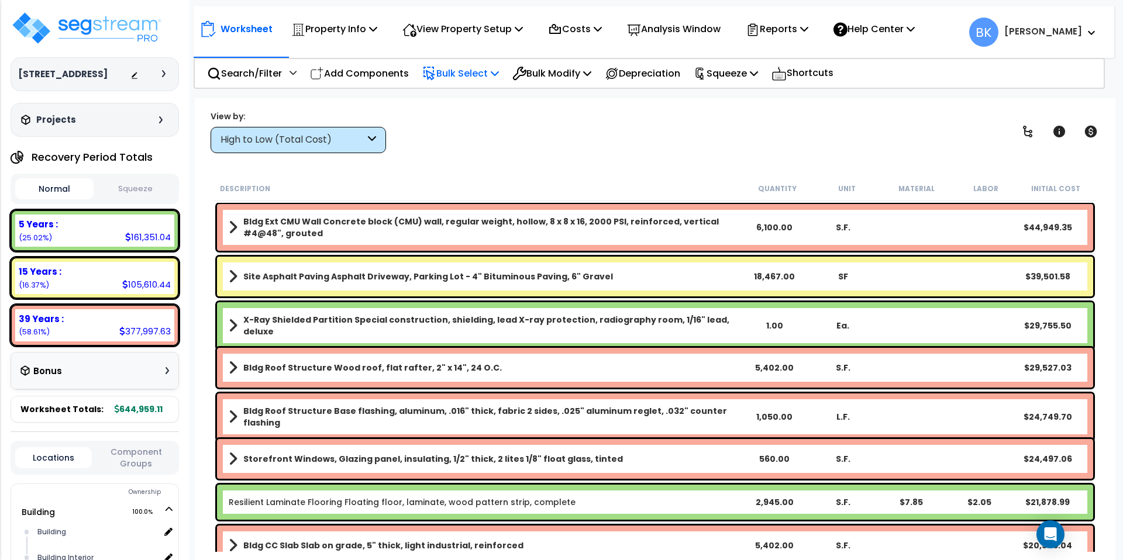
click at [458, 68] on p "Bulk Select" at bounding box center [460, 73] width 77 height 16
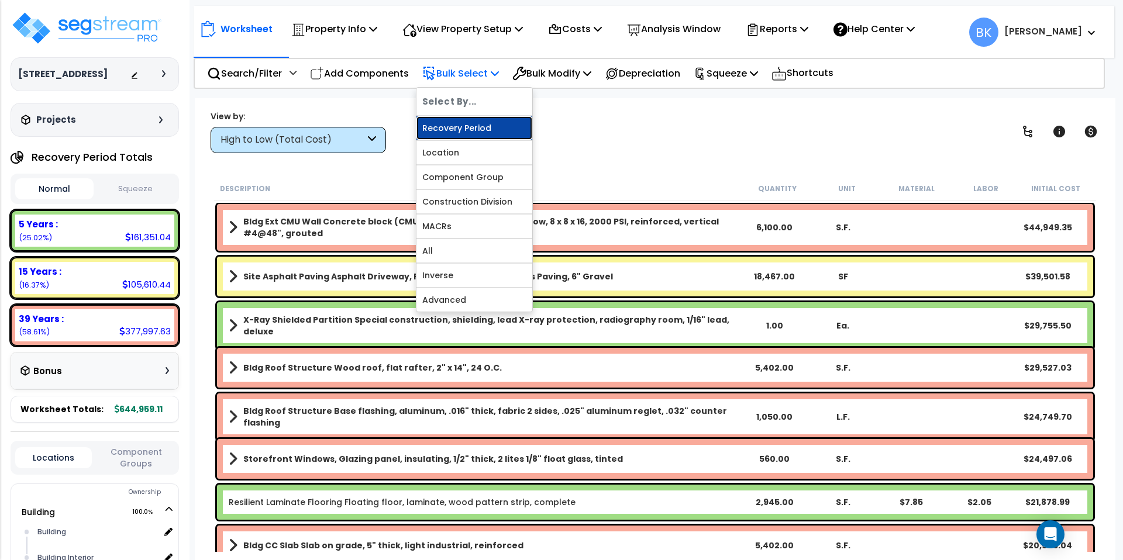
click at [448, 130] on link "Recovery Period" at bounding box center [474, 127] width 116 height 23
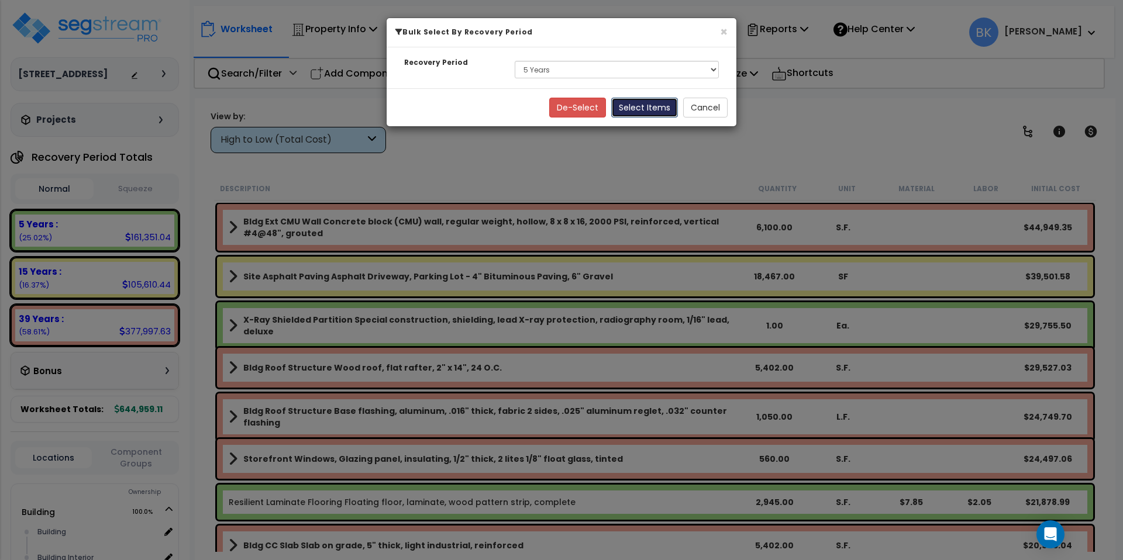
click at [642, 110] on button "Select Items" at bounding box center [644, 108] width 67 height 20
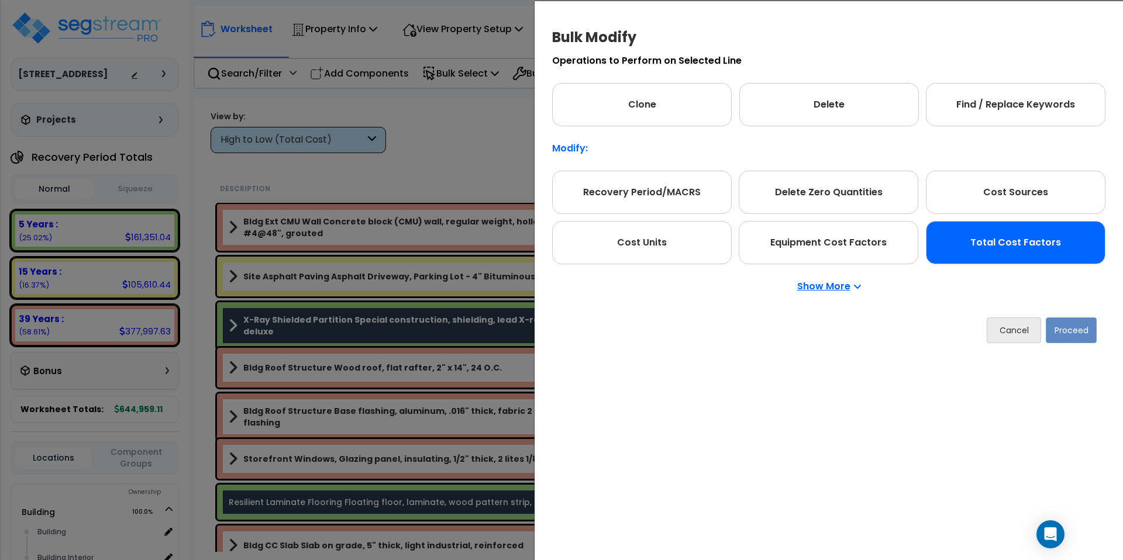
click at [1000, 236] on div "Total Cost Factors" at bounding box center [1016, 242] width 180 height 43
click at [1075, 334] on button "Proceed" at bounding box center [1070, 331] width 51 height 26
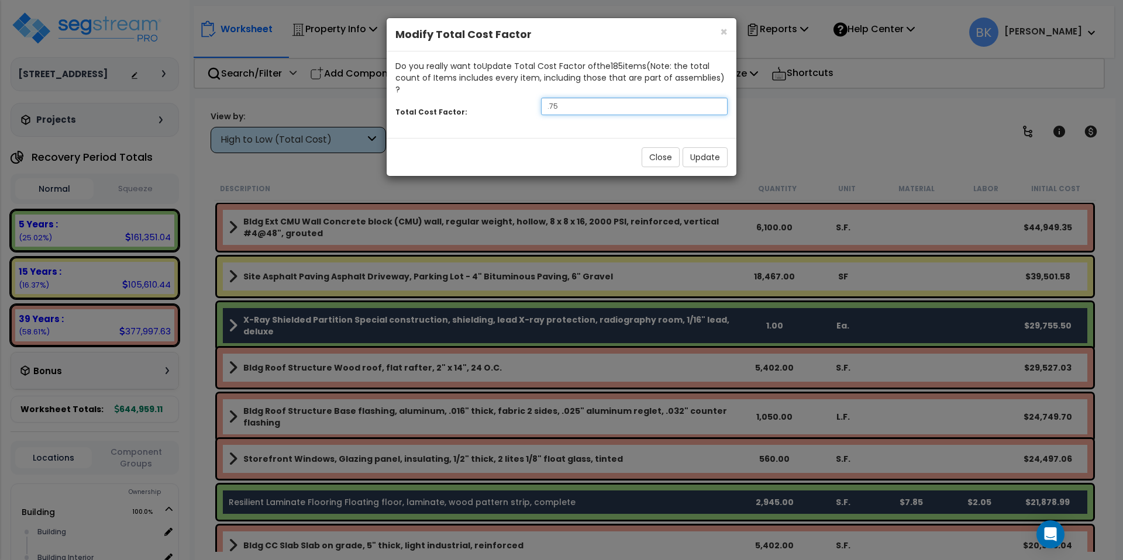
click at [560, 98] on input ".75" at bounding box center [634, 107] width 187 height 18
type input ".7"
type input ".65"
click at [708, 147] on button "Update" at bounding box center [704, 157] width 45 height 20
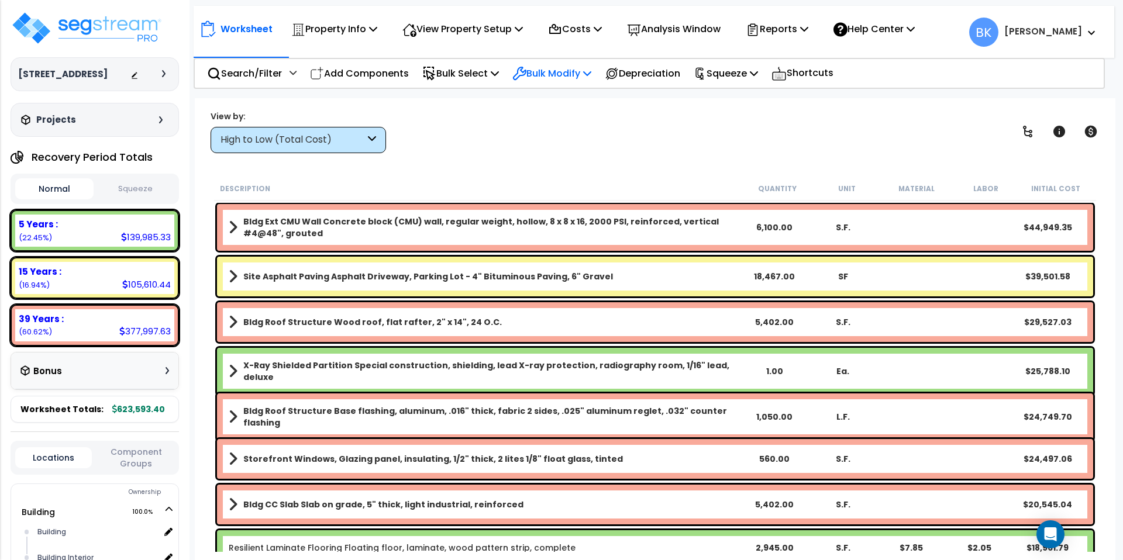
click at [567, 71] on p "Bulk Modify" at bounding box center [551, 73] width 79 height 16
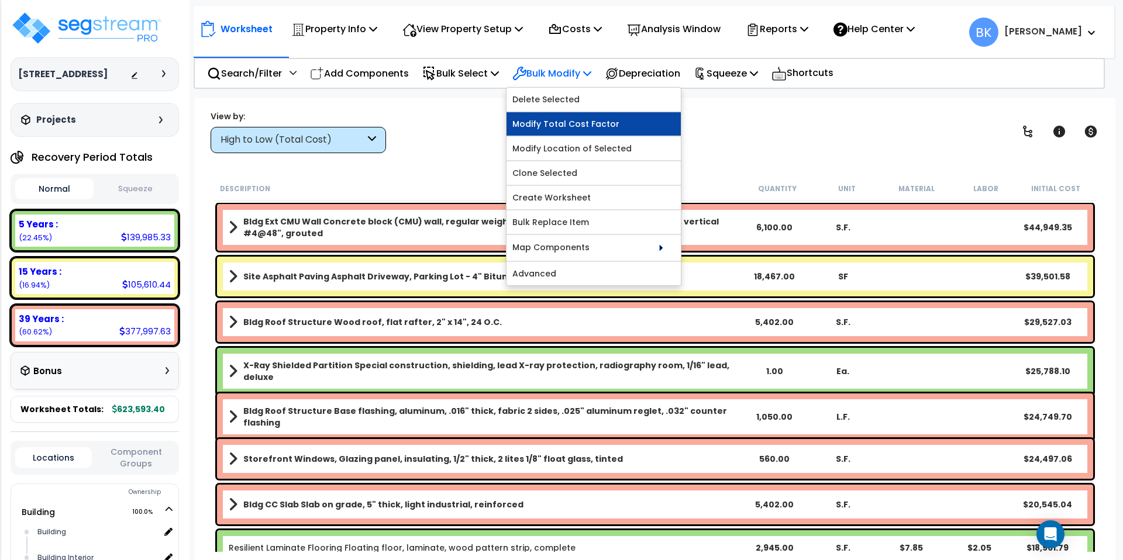
click at [561, 126] on link "Modify Total Cost Factor" at bounding box center [593, 123] width 174 height 23
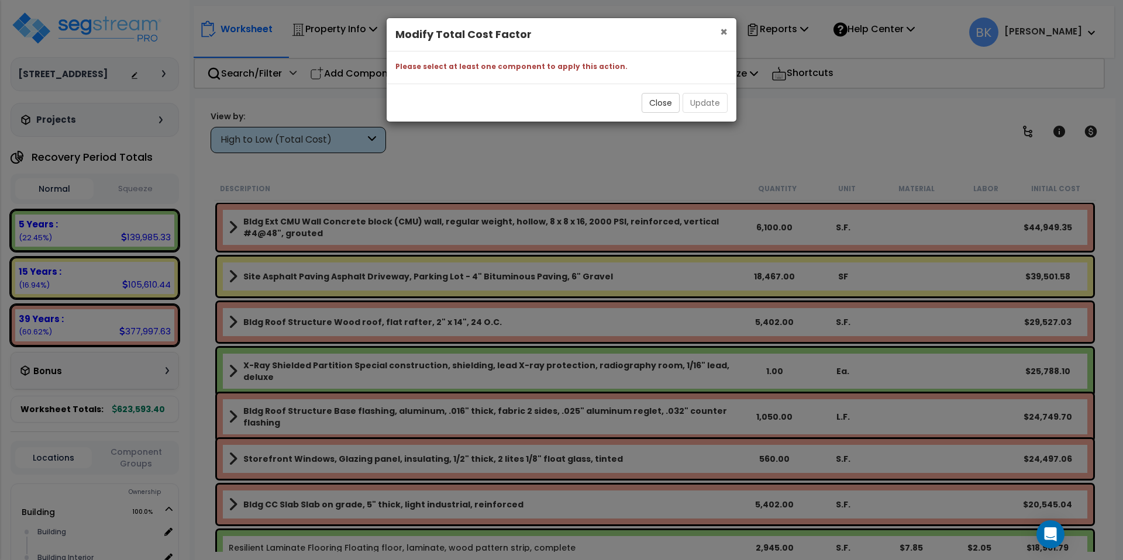
click at [724, 34] on span "×" at bounding box center [724, 31] width 8 height 17
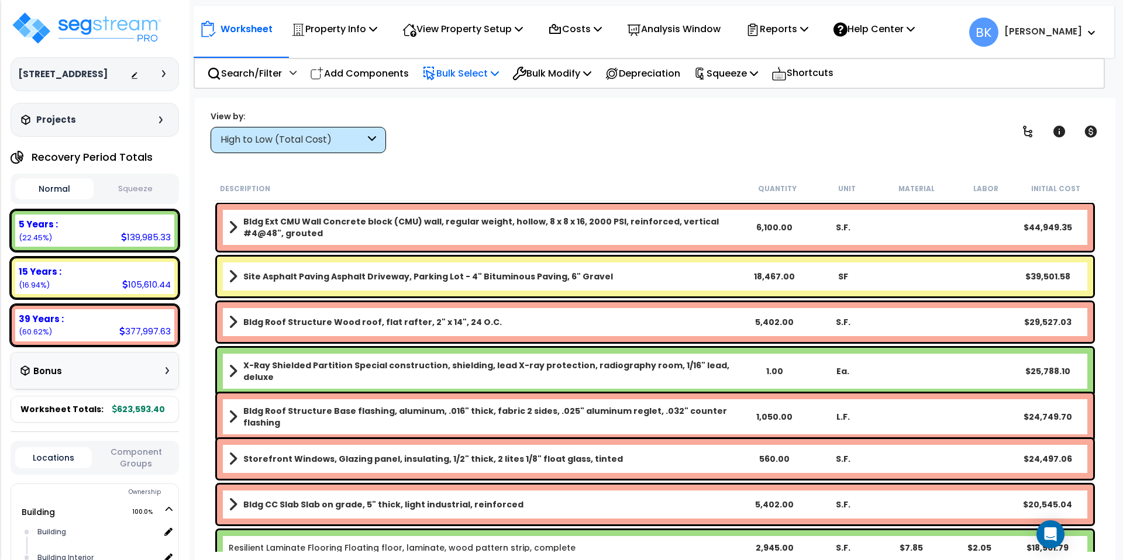
click at [460, 75] on p "Bulk Select" at bounding box center [460, 73] width 77 height 16
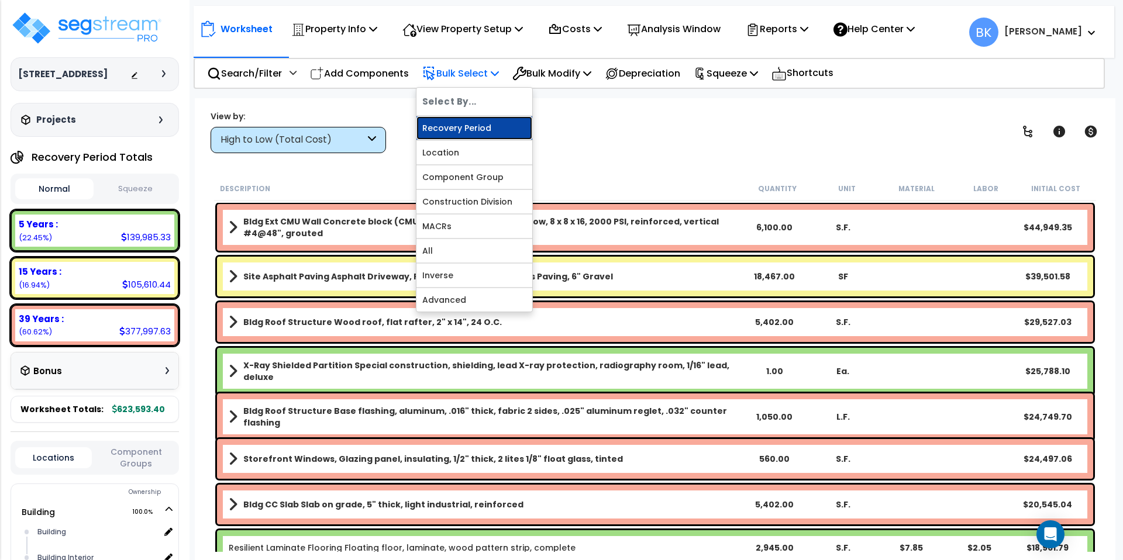
click at [454, 132] on link "Recovery Period" at bounding box center [474, 127] width 116 height 23
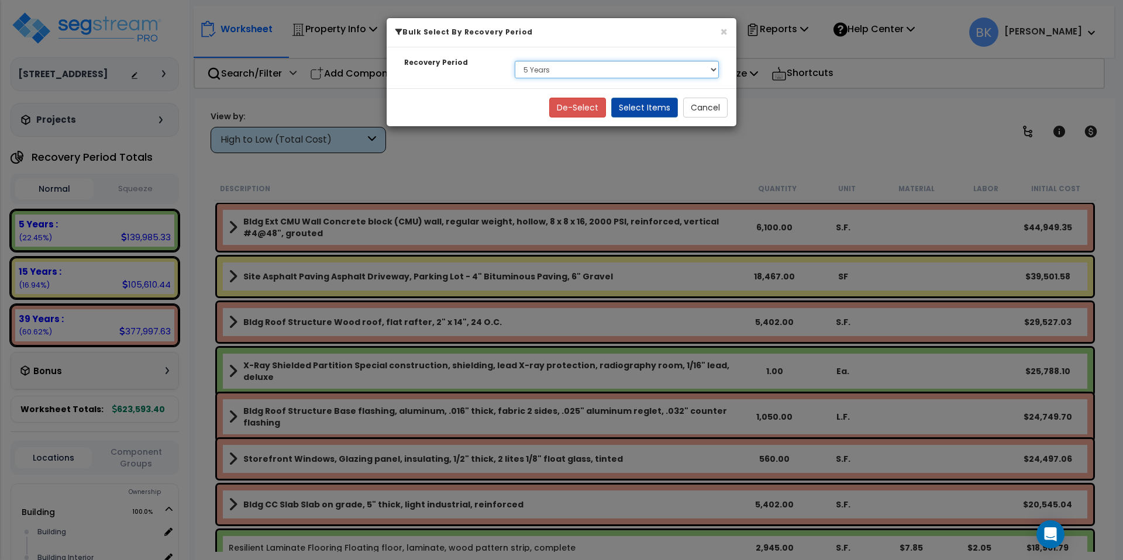
click at [594, 70] on select "Select 5 Years 15 Years 39 Years" at bounding box center [617, 70] width 204 height 18
select select "39Y"
click at [515, 61] on select "Select 5 Years 15 Years 39 Years" at bounding box center [617, 70] width 204 height 18
click at [633, 108] on button "Select Items" at bounding box center [644, 108] width 67 height 20
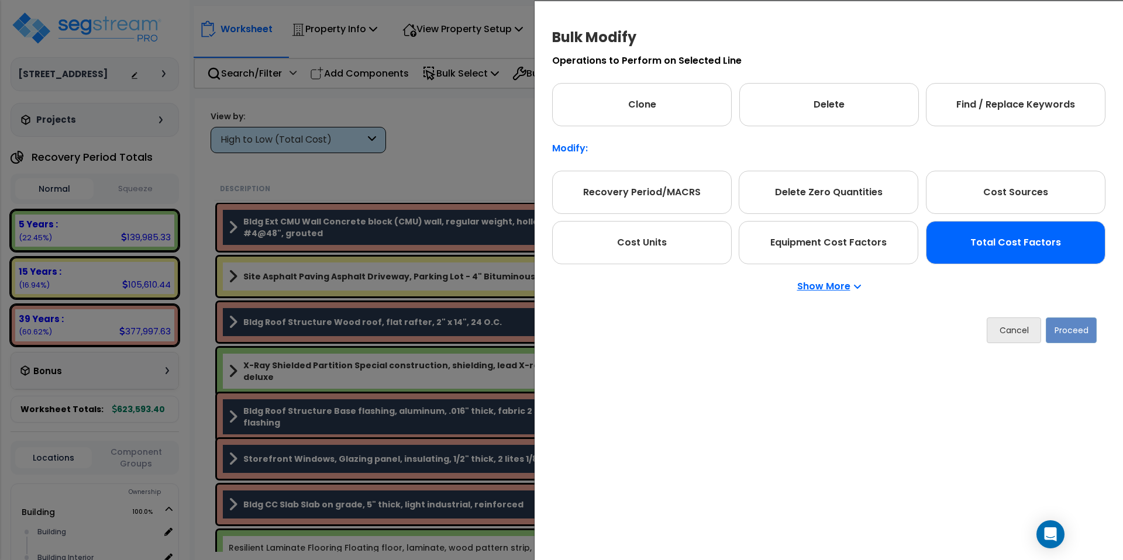
click at [988, 244] on div "Total Cost Factors" at bounding box center [1016, 242] width 180 height 43
click at [1071, 334] on button "Proceed" at bounding box center [1070, 331] width 51 height 26
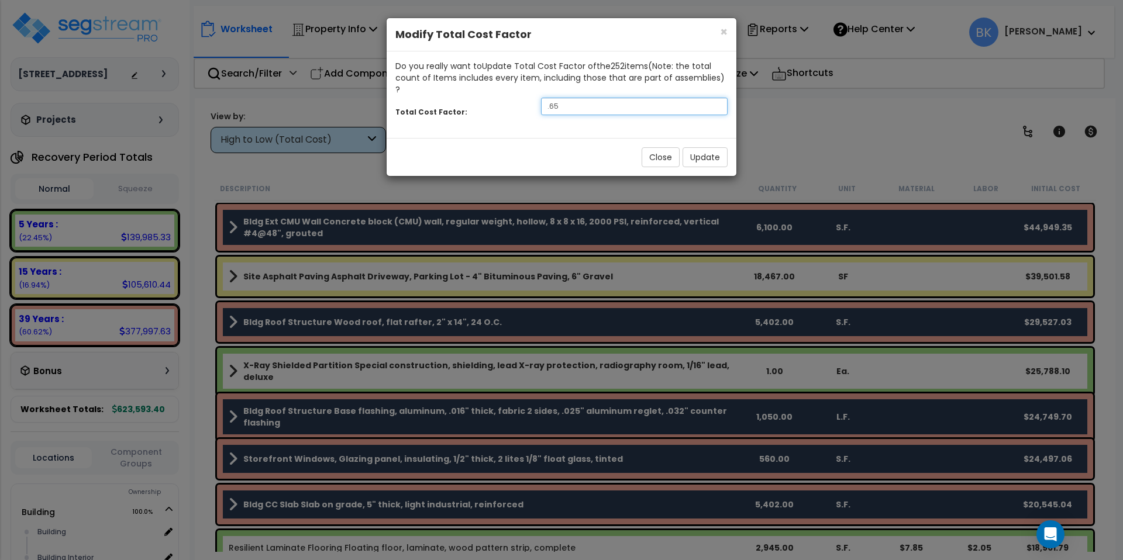
drag, startPoint x: 564, startPoint y: 94, endPoint x: 539, endPoint y: 92, distance: 25.2
click at [539, 98] on div ".65" at bounding box center [634, 107] width 204 height 18
type input "110"
click at [711, 152] on button "Update" at bounding box center [704, 157] width 45 height 20
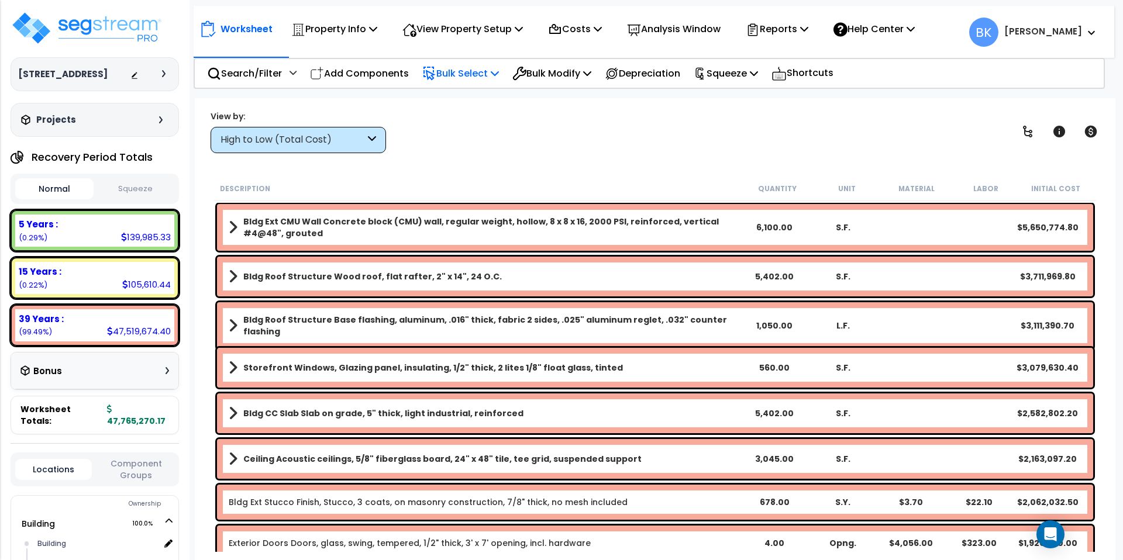
click at [473, 74] on p "Bulk Select" at bounding box center [460, 73] width 77 height 16
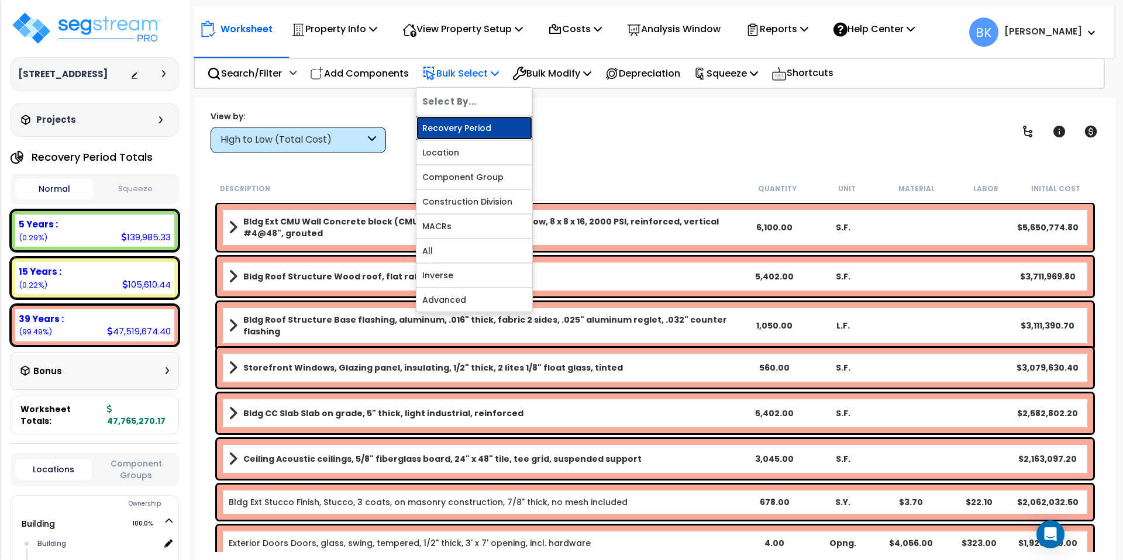
click at [466, 131] on link "Recovery Period" at bounding box center [474, 127] width 116 height 23
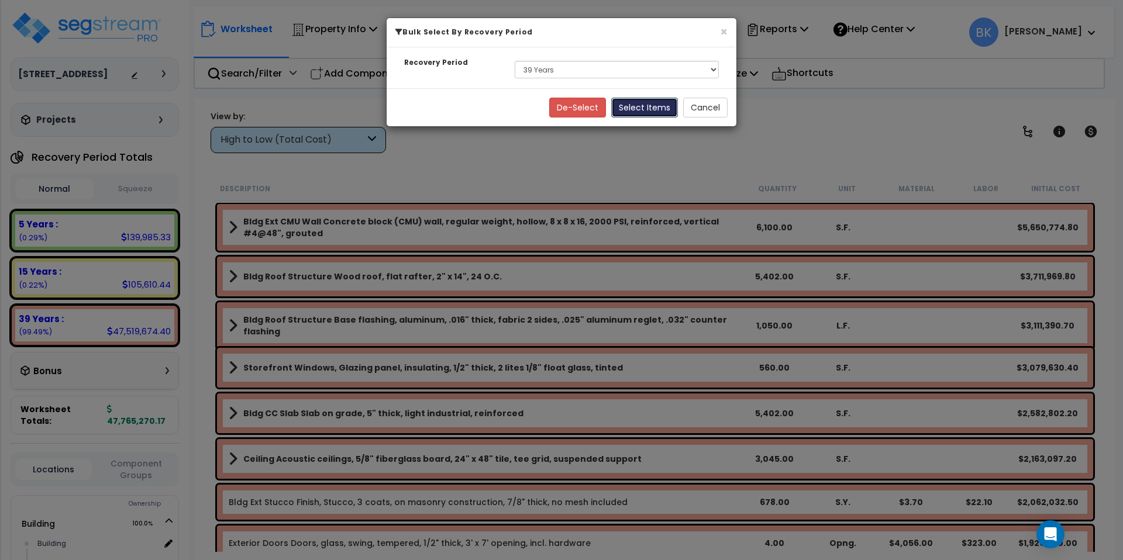
click at [646, 110] on button "Select Items" at bounding box center [644, 108] width 67 height 20
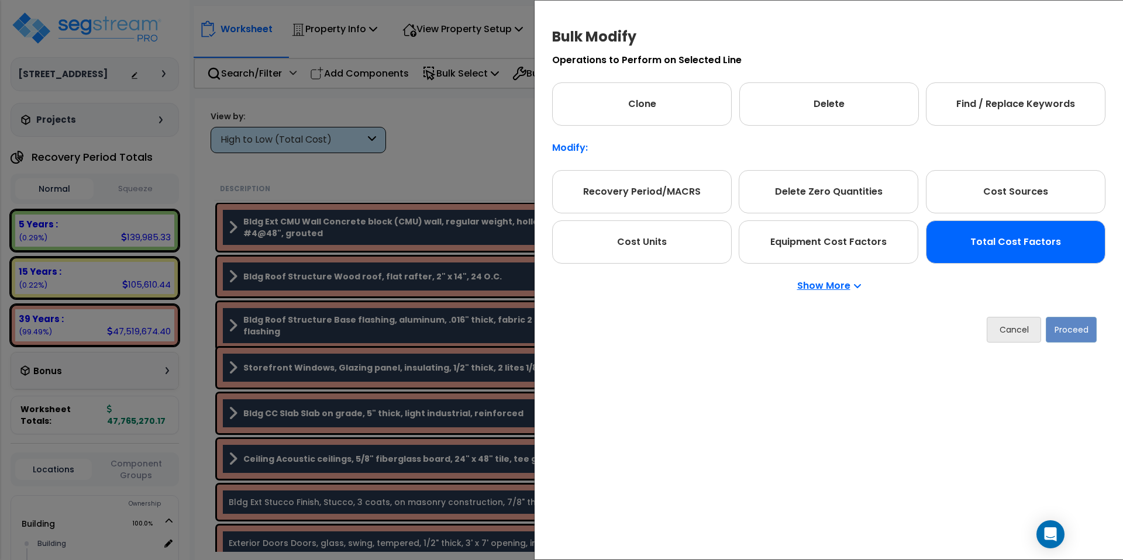
click at [971, 257] on div "Total Cost Factors" at bounding box center [1016, 241] width 180 height 43
click at [1076, 337] on button "Proceed" at bounding box center [1070, 330] width 51 height 26
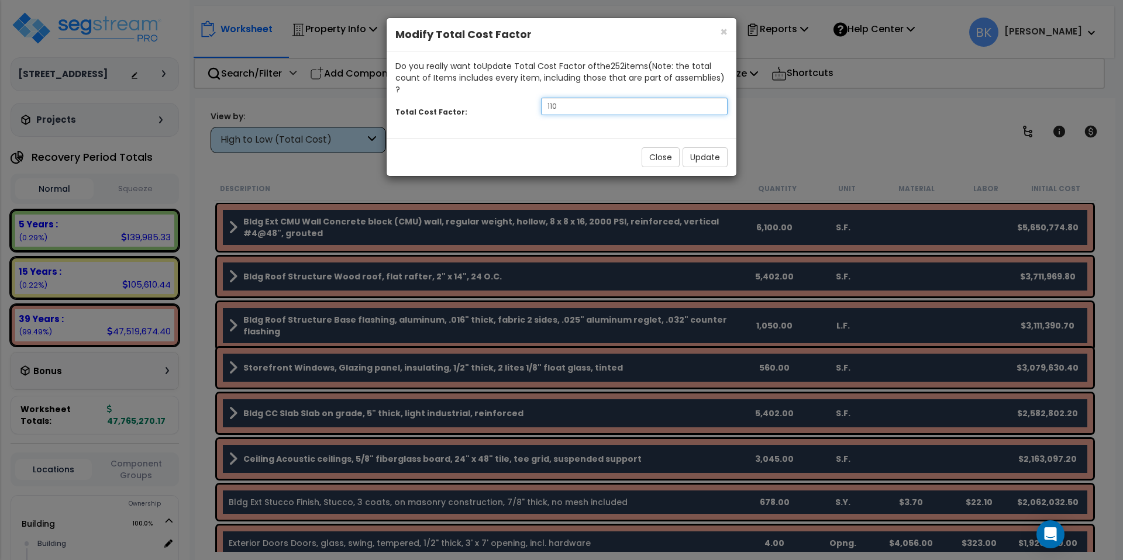
click at [568, 98] on input "110" at bounding box center [634, 107] width 187 height 18
type input "1.10"
click at [693, 147] on button "Update" at bounding box center [704, 157] width 45 height 20
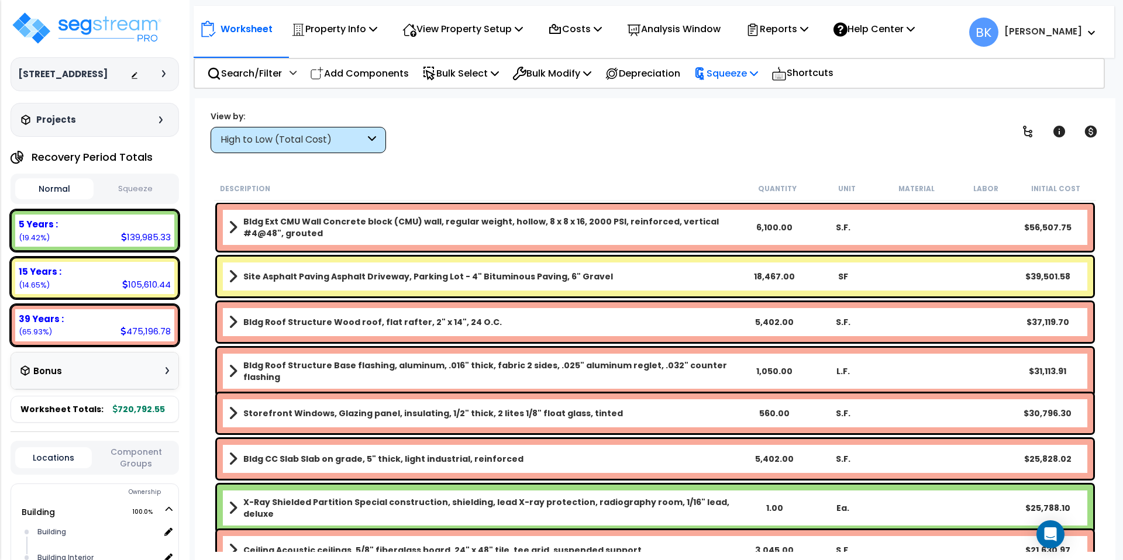
click at [757, 77] on p "Squeeze" at bounding box center [725, 73] width 64 height 16
click at [724, 98] on link "Squeeze" at bounding box center [746, 99] width 116 height 23
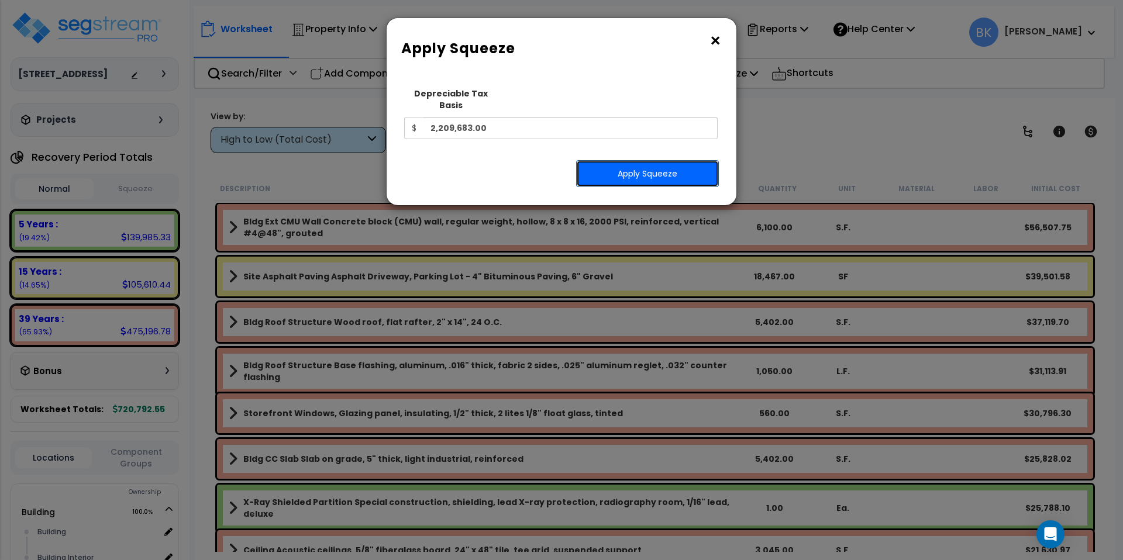
click at [634, 167] on button "Apply Squeeze" at bounding box center [647, 173] width 143 height 27
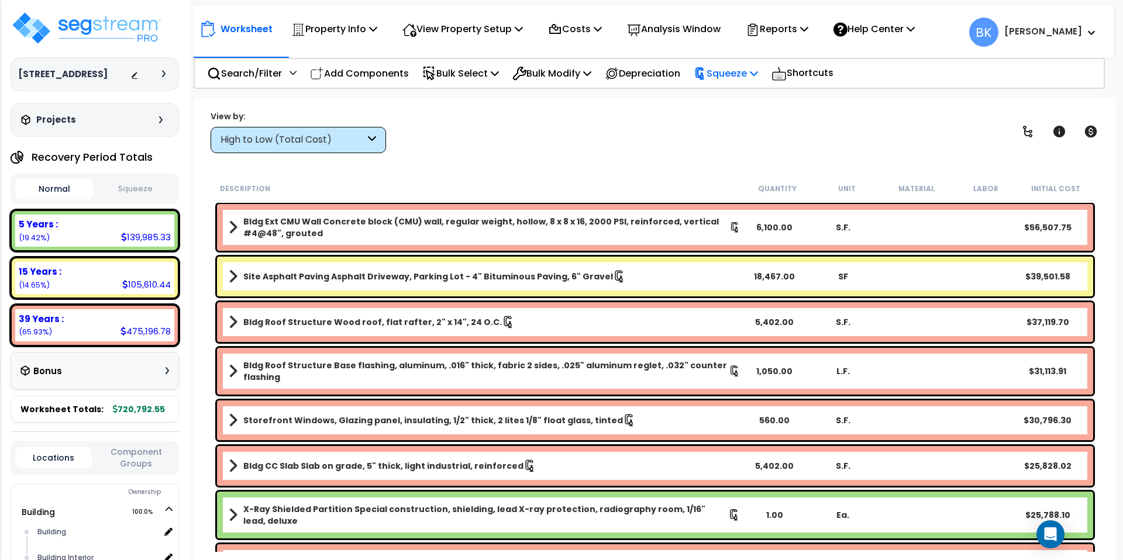
click at [742, 77] on p "Squeeze" at bounding box center [725, 73] width 64 height 16
click at [783, 27] on p "Reports" at bounding box center [777, 29] width 63 height 16
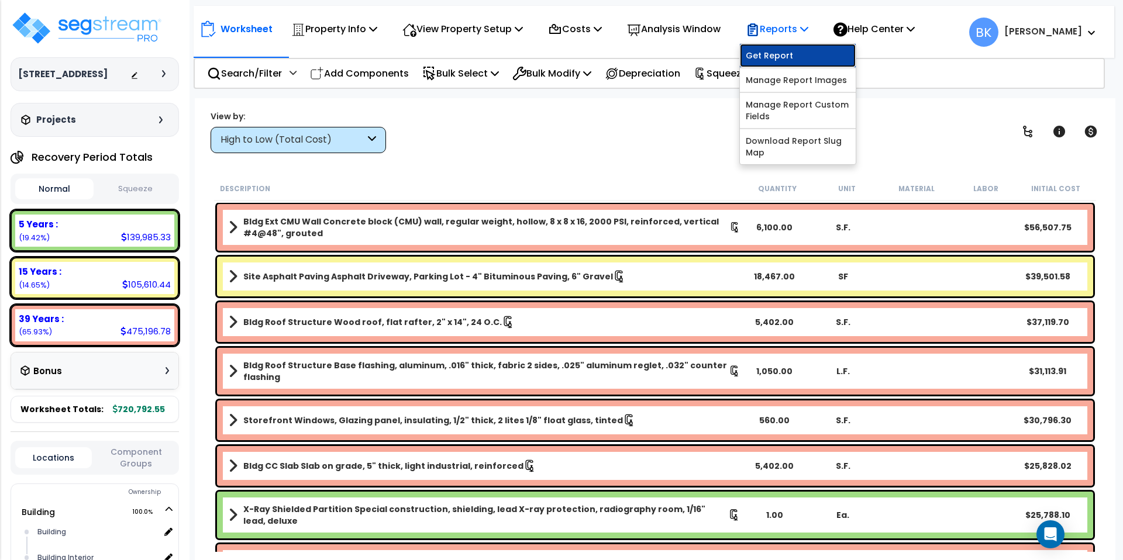
click at [781, 58] on link "Get Report" at bounding box center [798, 55] width 116 height 23
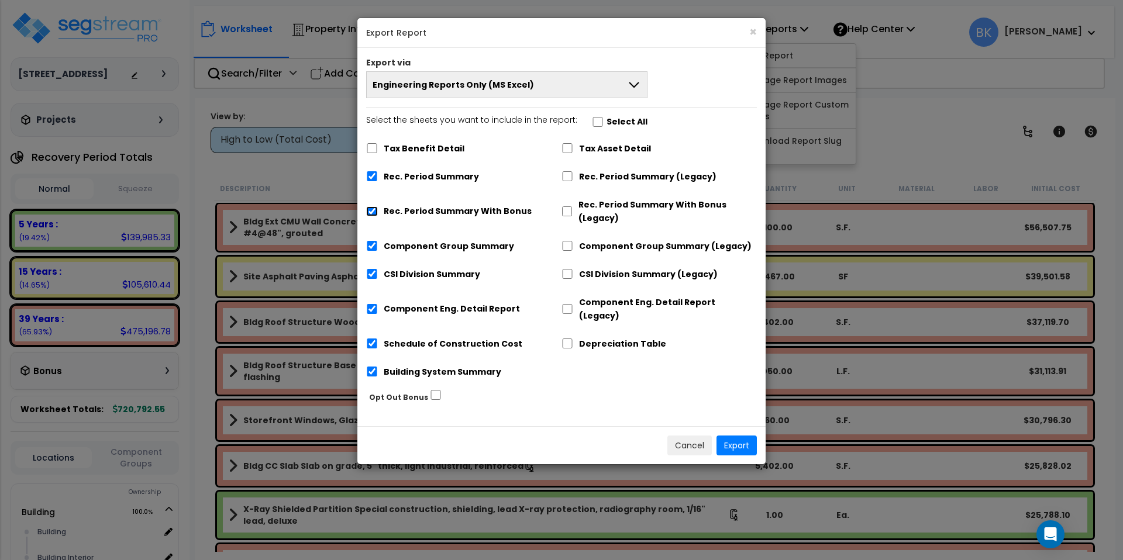
click at [372, 215] on input "Rec. Period Summary With Bonus" at bounding box center [372, 211] width 12 height 10
checkbox input "false"
click at [736, 436] on button "Export" at bounding box center [736, 446] width 40 height 20
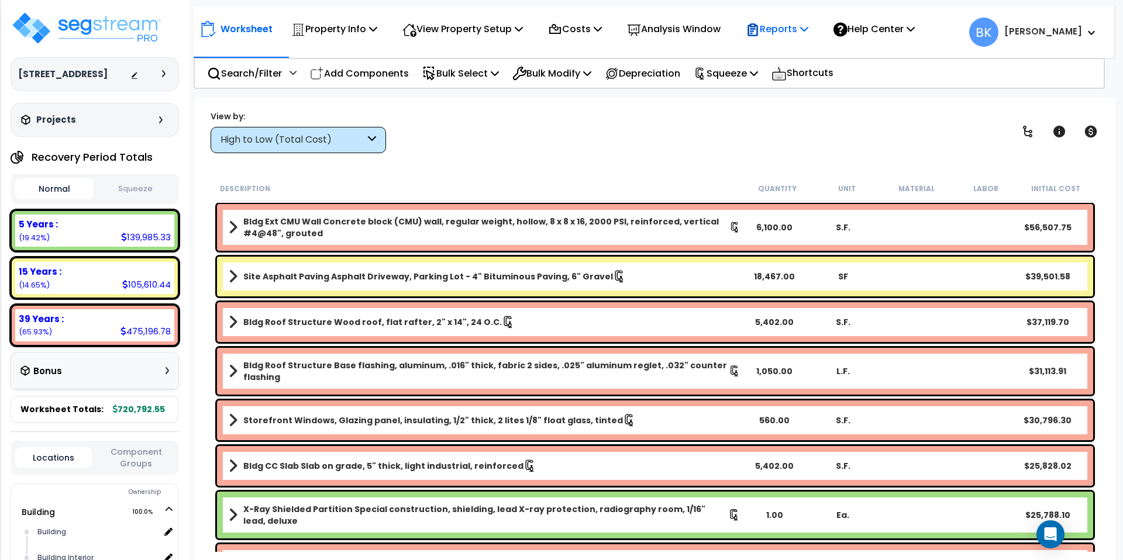
click at [795, 27] on p "Reports" at bounding box center [777, 29] width 63 height 16
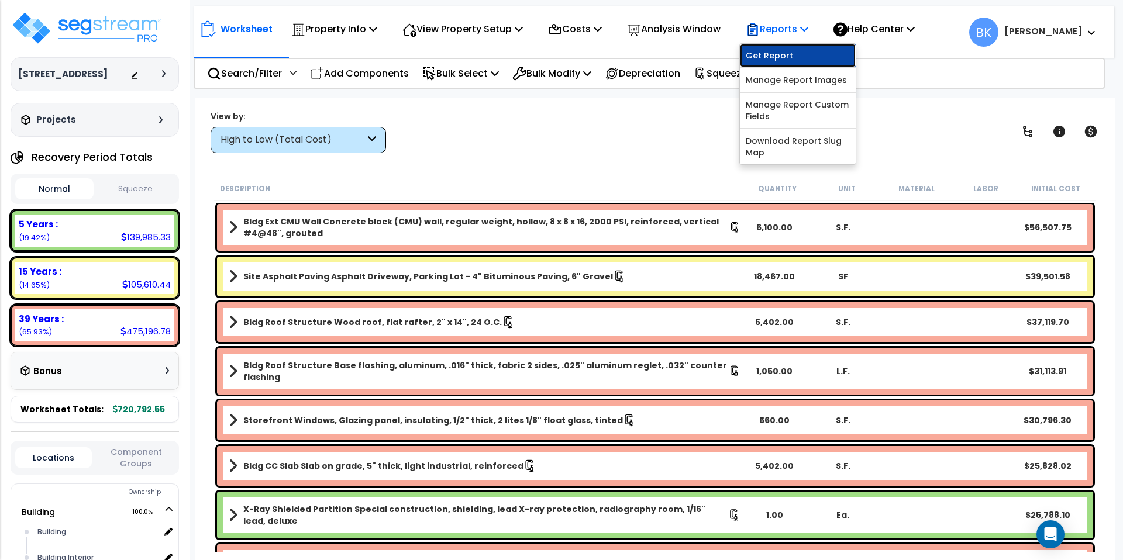
click at [777, 54] on link "Get Report" at bounding box center [798, 55] width 116 height 23
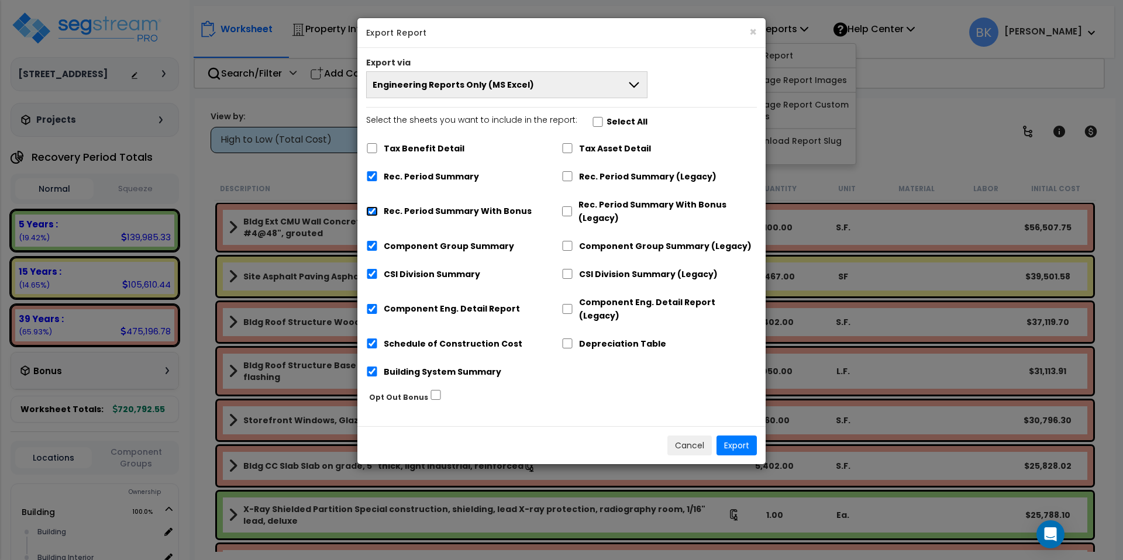
click at [375, 213] on input "Rec. Period Summary With Bonus" at bounding box center [372, 211] width 12 height 10
checkbox input "false"
click at [737, 436] on button "Export" at bounding box center [736, 446] width 40 height 20
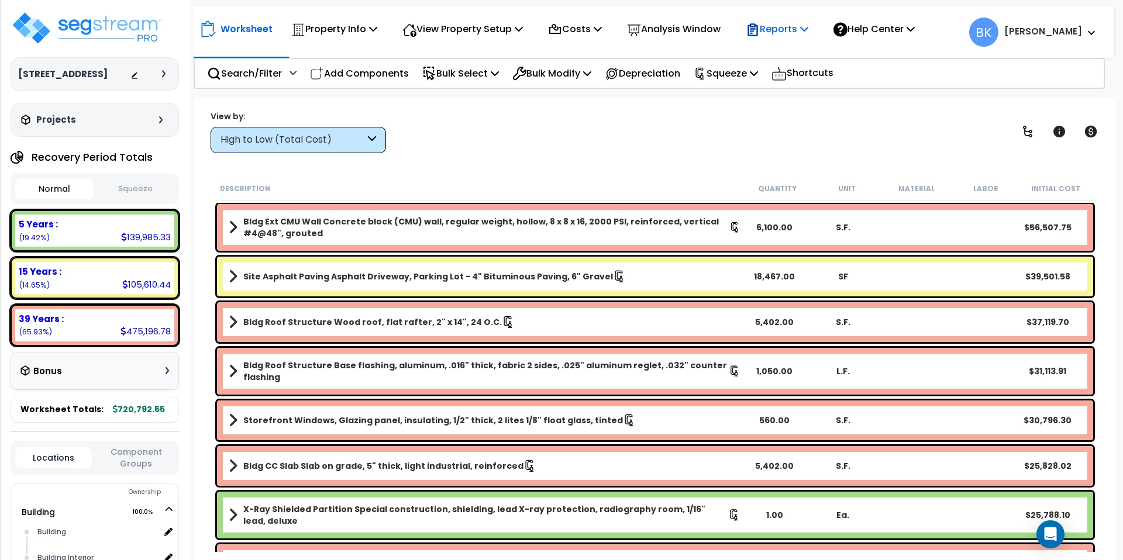
click at [791, 32] on p "Reports" at bounding box center [777, 29] width 63 height 16
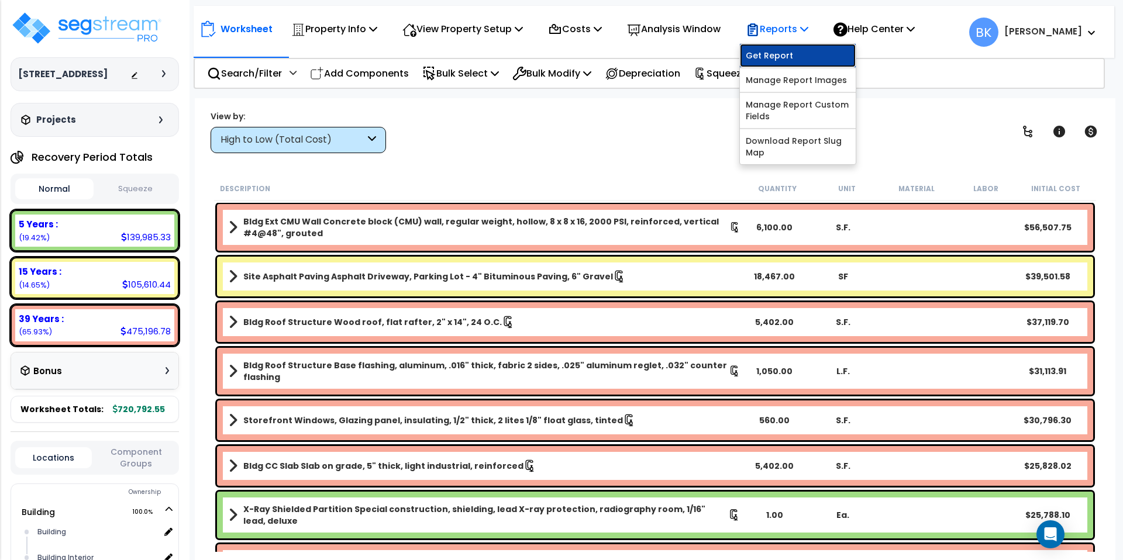
click at [783, 59] on link "Get Report" at bounding box center [798, 55] width 116 height 23
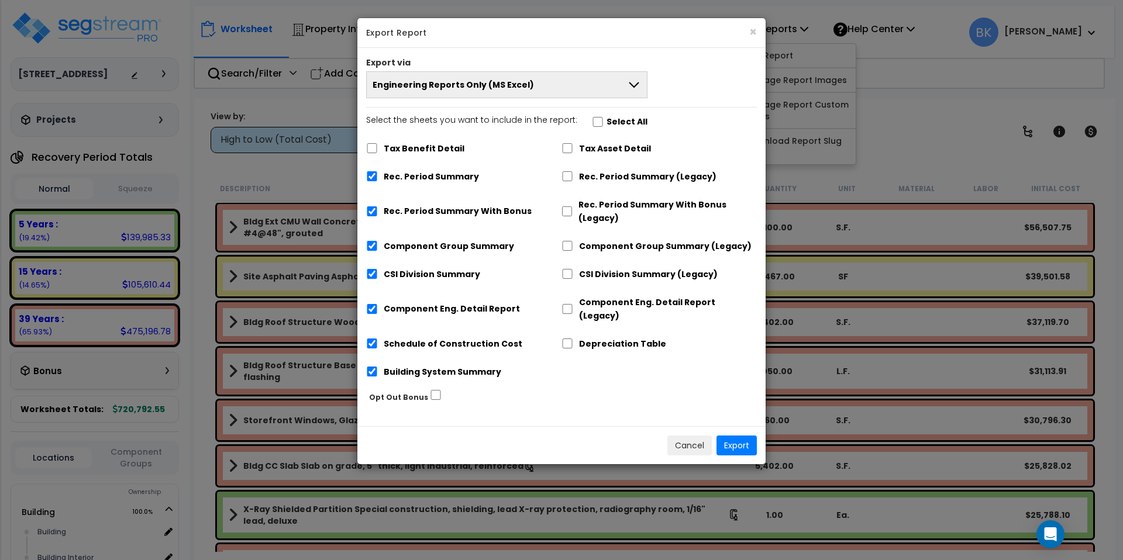
click at [539, 84] on button "Engineering Reports Only (MS Excel)" at bounding box center [506, 84] width 281 height 27
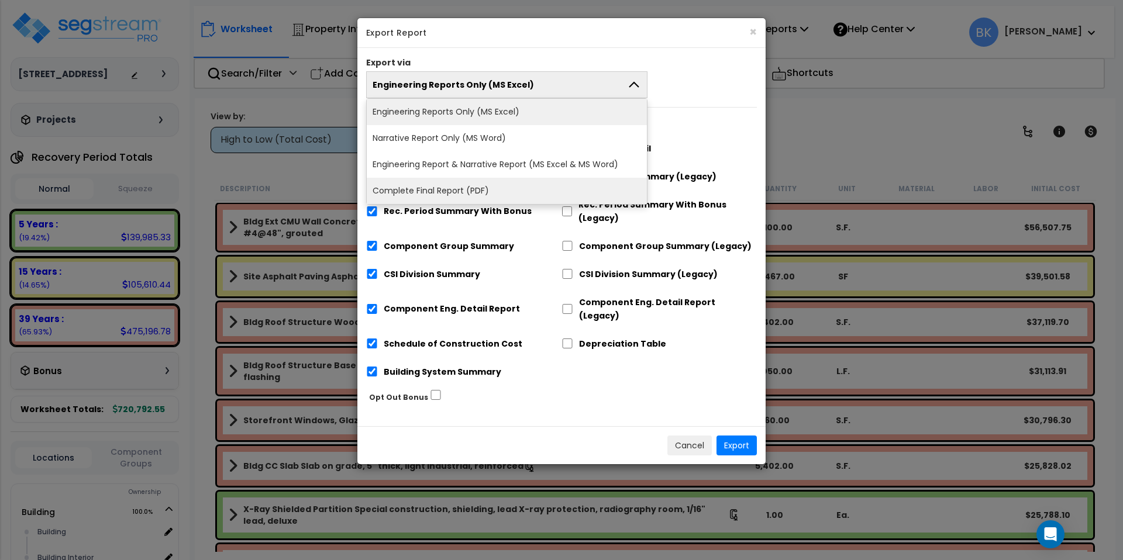
click at [446, 188] on li "Complete Final Report (PDF)" at bounding box center [507, 191] width 280 height 26
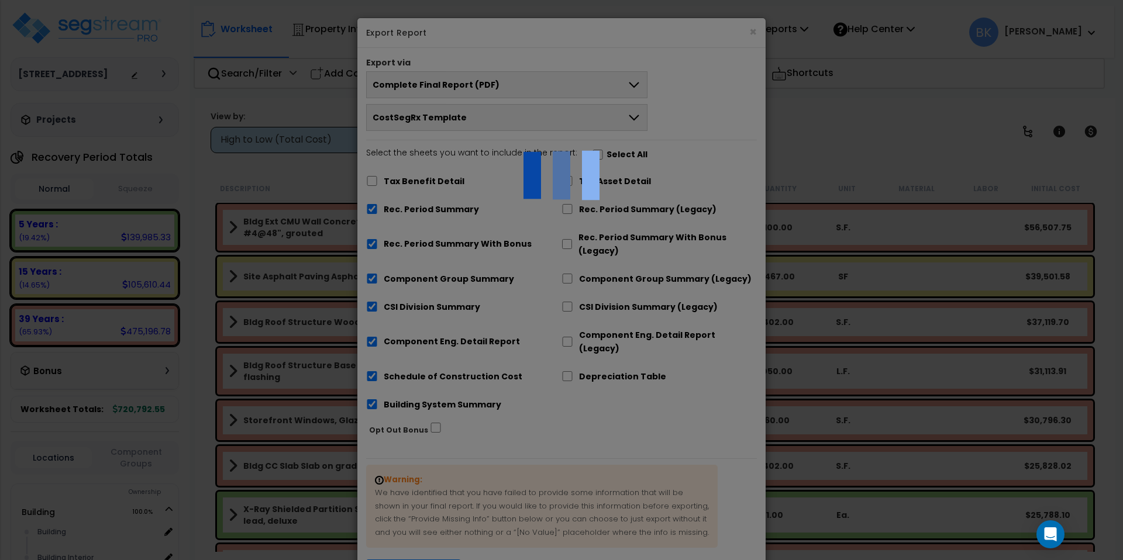
click at [369, 246] on div at bounding box center [561, 280] width 1123 height 560
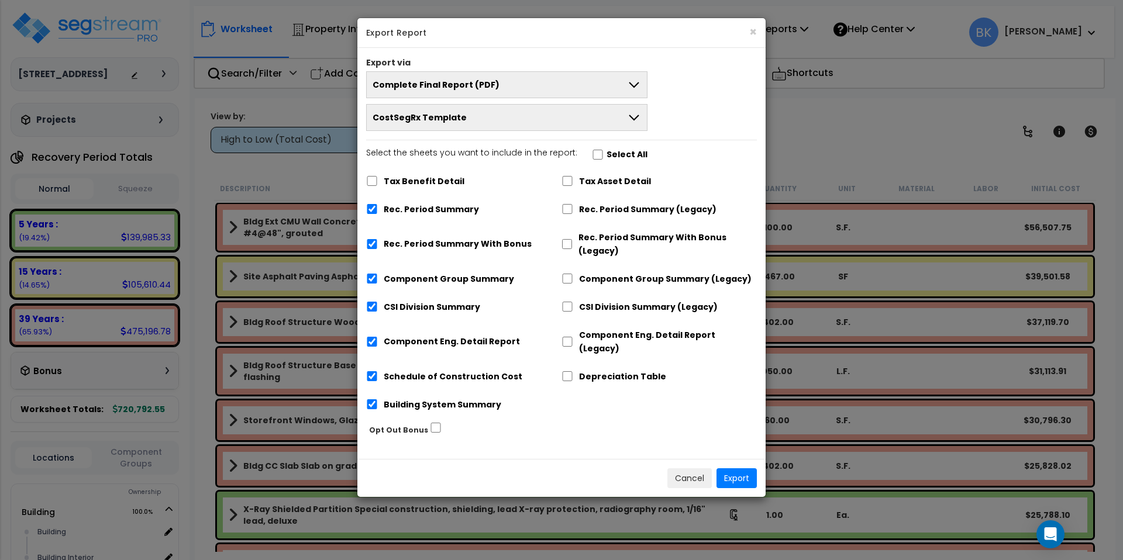
click at [381, 244] on div "Rec. Period Summary With Bonus" at bounding box center [463, 243] width 195 height 36
click at [378, 245] on div "Rec. Period Summary With Bonus" at bounding box center [463, 243] width 195 height 36
click at [372, 246] on input "Rec. Period Summary With Bonus" at bounding box center [372, 244] width 12 height 10
checkbox input "false"
click at [744, 470] on button "Export" at bounding box center [736, 478] width 40 height 20
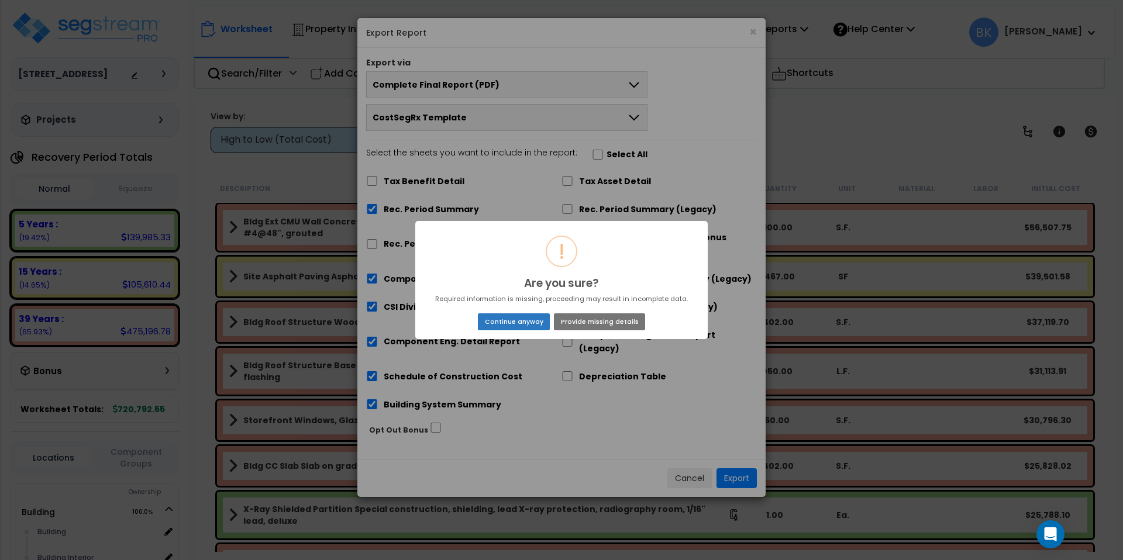
click at [516, 323] on button "Continue anyway" at bounding box center [514, 321] width 72 height 16
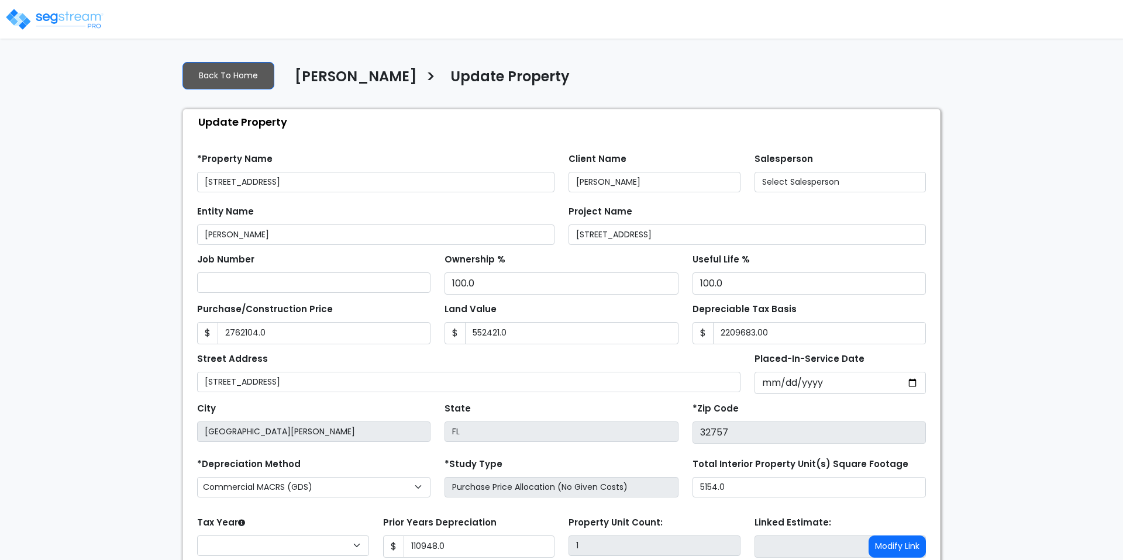
type input "2,762,104.0"
type input "552,421.0"
type input "2,209,683.00"
type input "110,948.0"
select select "2024"
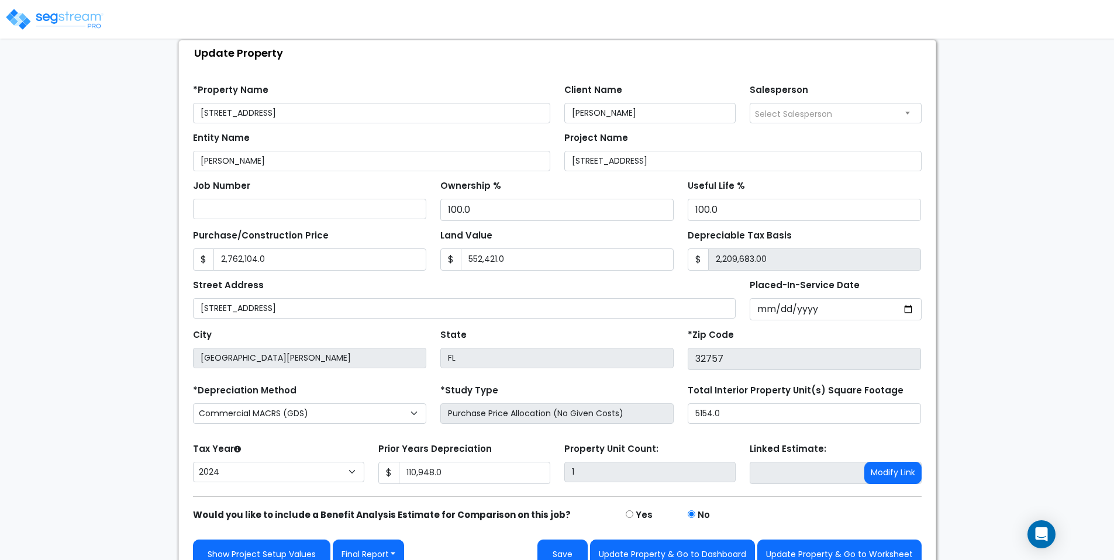
scroll to position [88, 0]
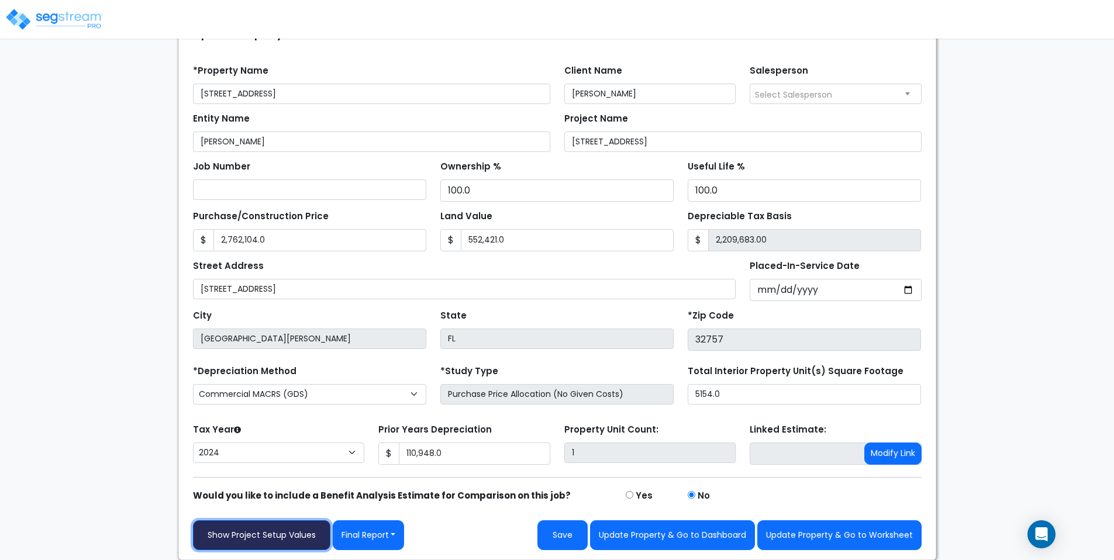
click at [280, 536] on link "Show Project Setup Values" at bounding box center [261, 535] width 137 height 30
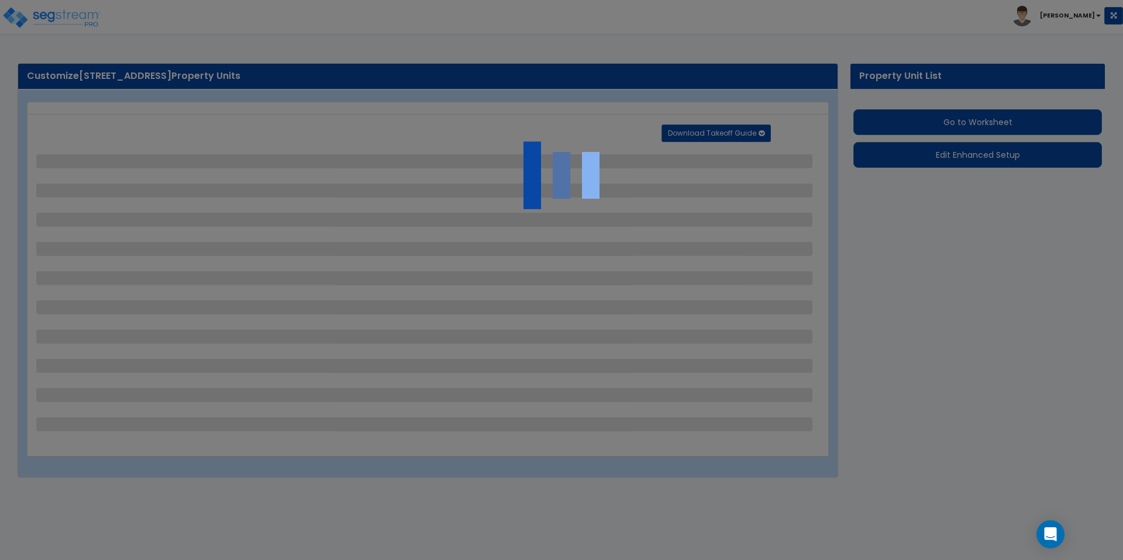
select select "2"
select select "1"
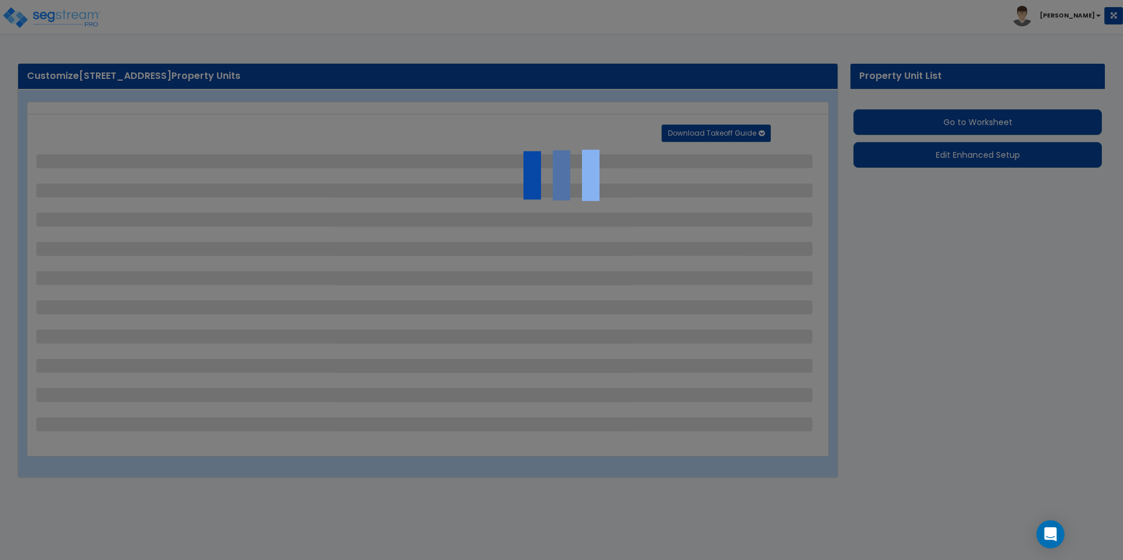
select select "1"
select select "2"
select select "1"
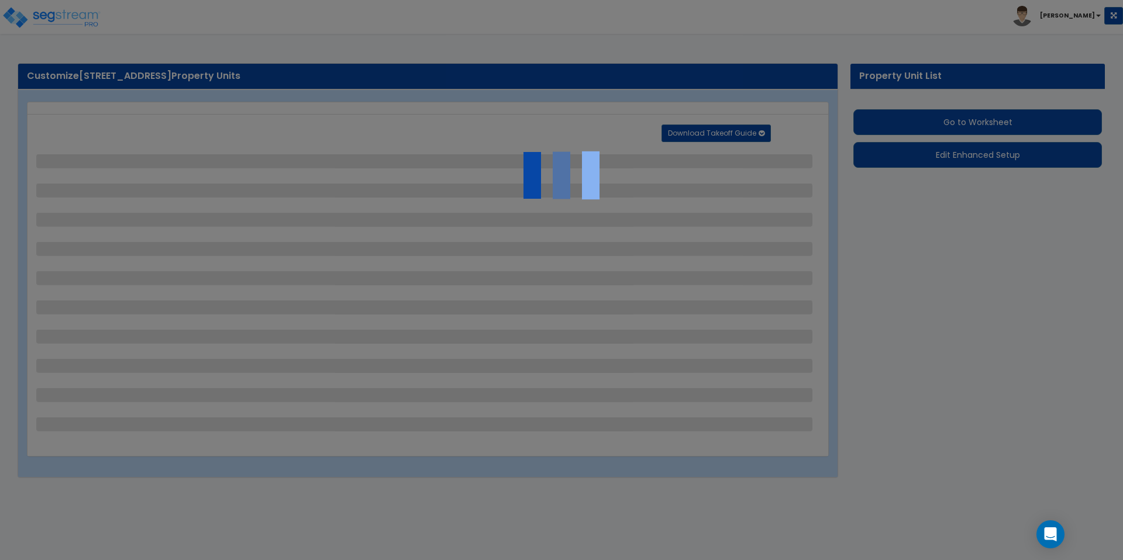
select select "2"
select select "1"
select select "7"
select select "2"
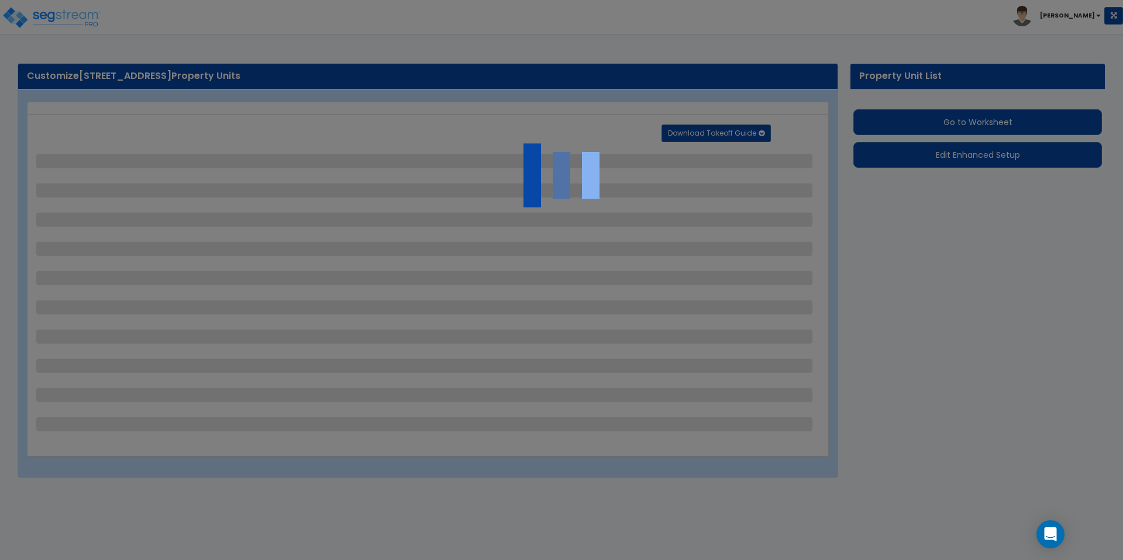
select select "6"
select select "3"
select select "1"
select select "2"
select select "1"
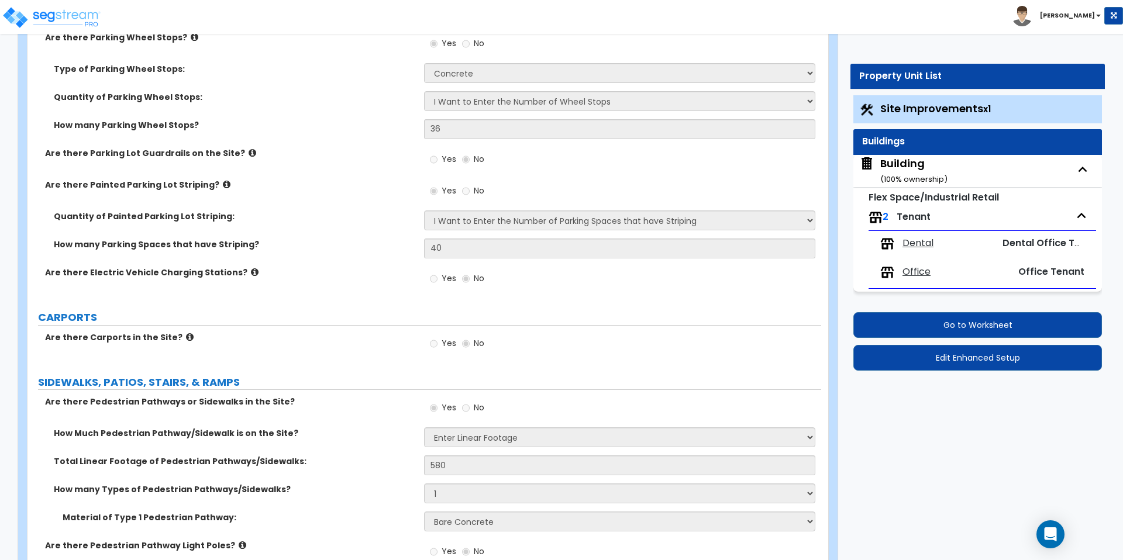
scroll to position [1010, 0]
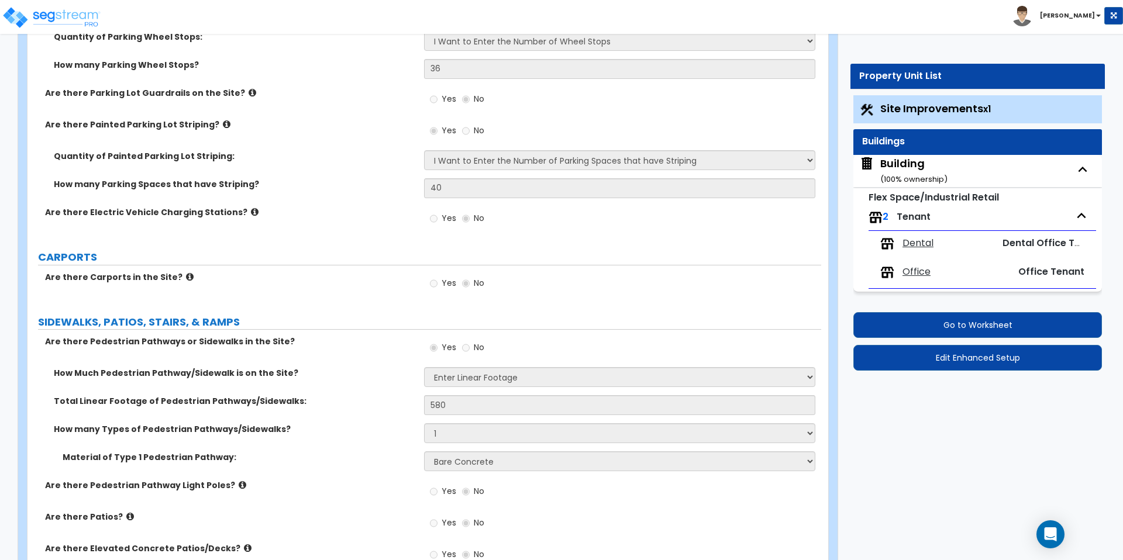
click at [900, 171] on div "Building ( 100 % ownership)" at bounding box center [913, 171] width 67 height 30
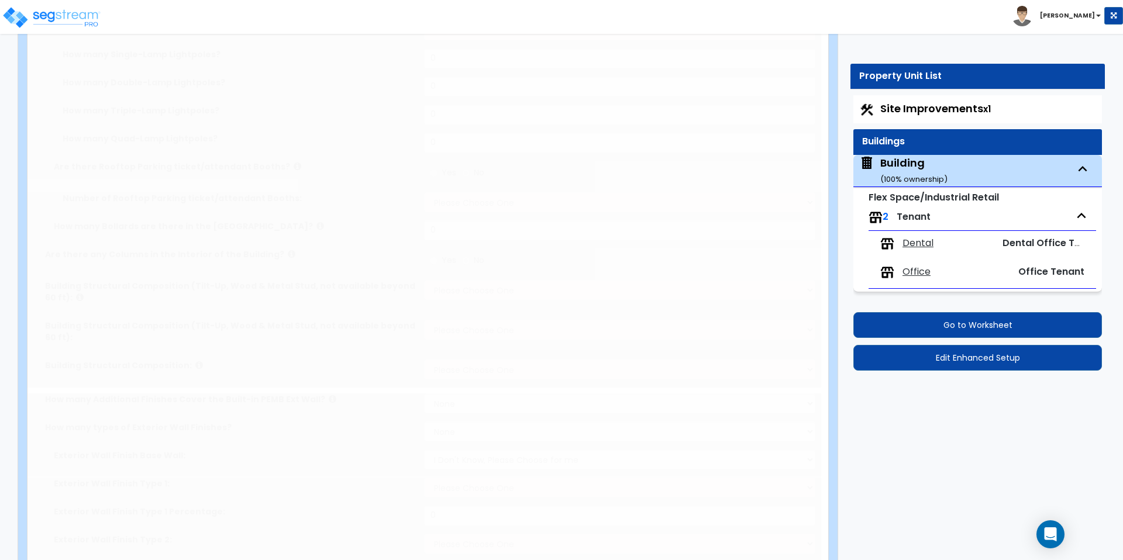
type input "5402"
type input "18"
type input "134.9"
select select "6"
select select "1"
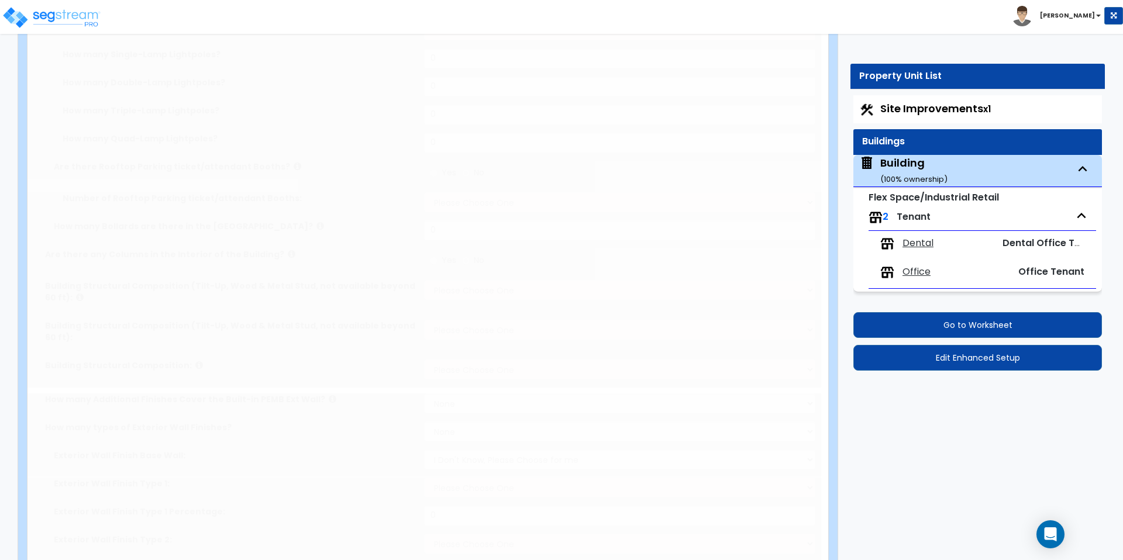
select select "7"
select select "2"
radio input "true"
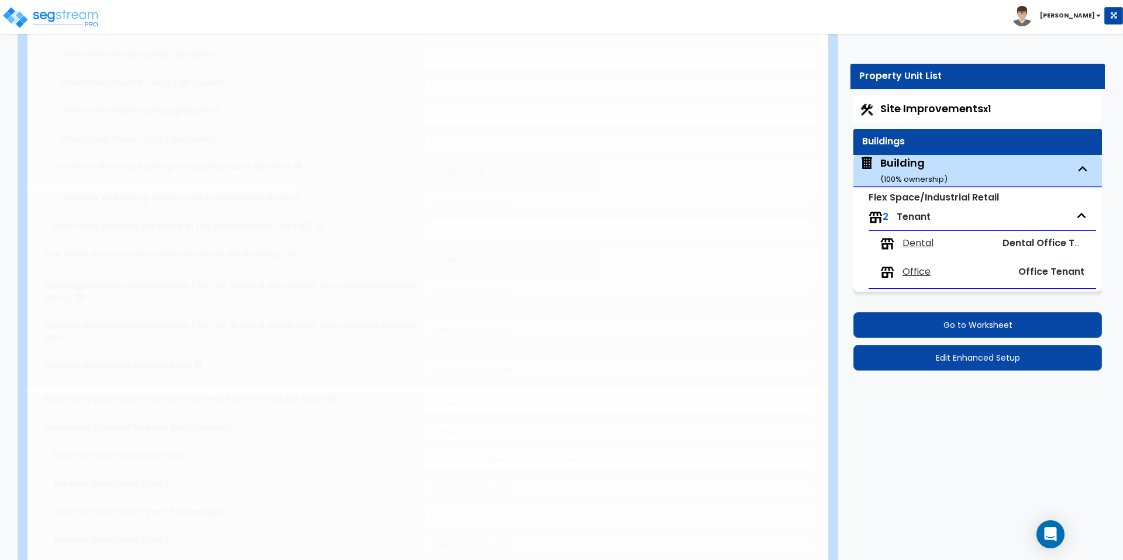
select select "1"
type input "400"
radio input "true"
type input "5"
radio input "true"
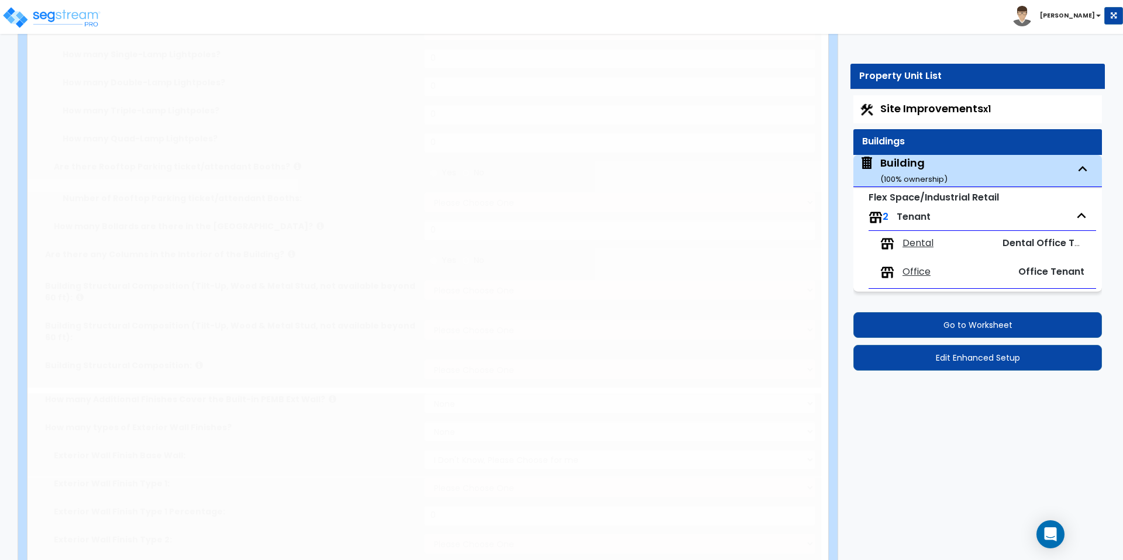
type input "4"
radio input "true"
type input "1"
radio input "true"
type input "560"
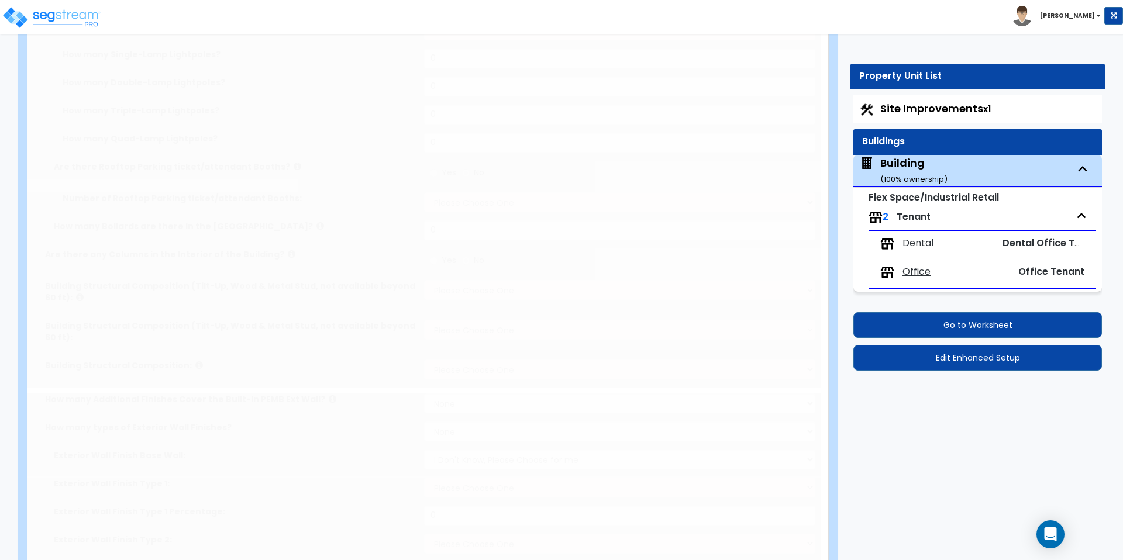
radio input "true"
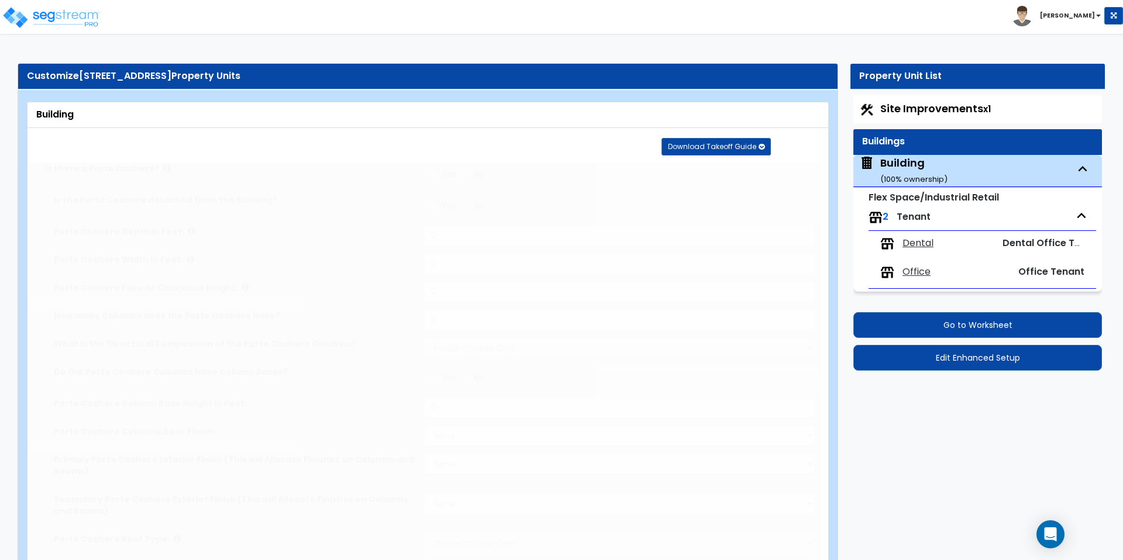
select select "1"
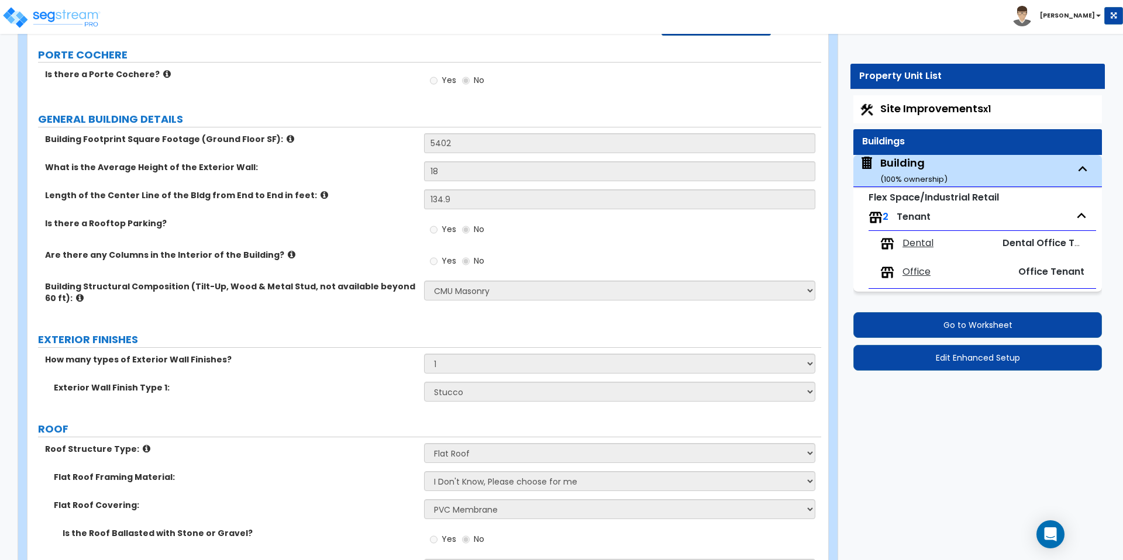
scroll to position [121, 0]
click at [913, 270] on span "Office" at bounding box center [916, 271] width 28 height 13
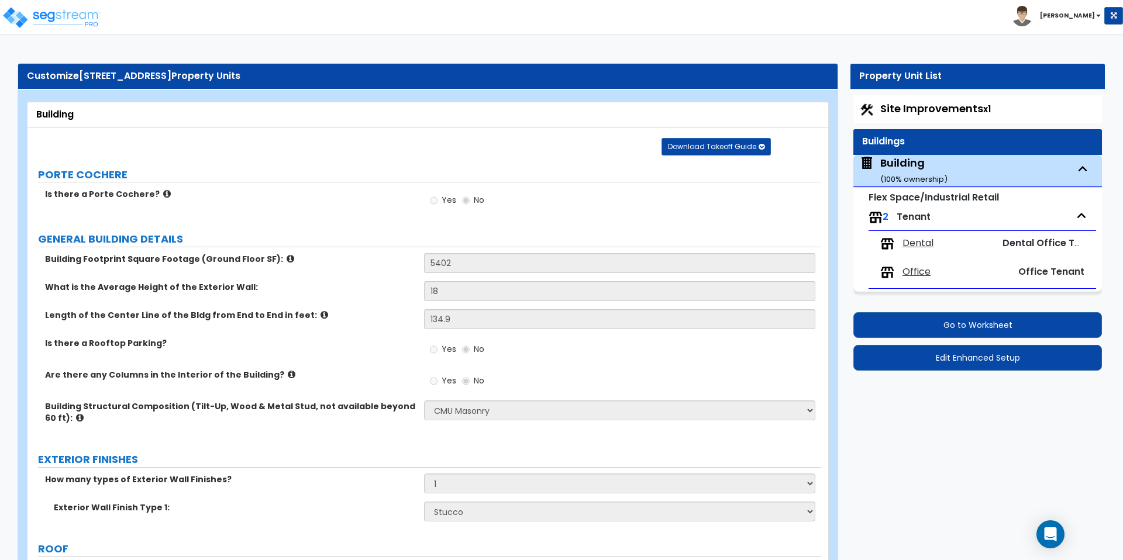
select select "1"
select select "5"
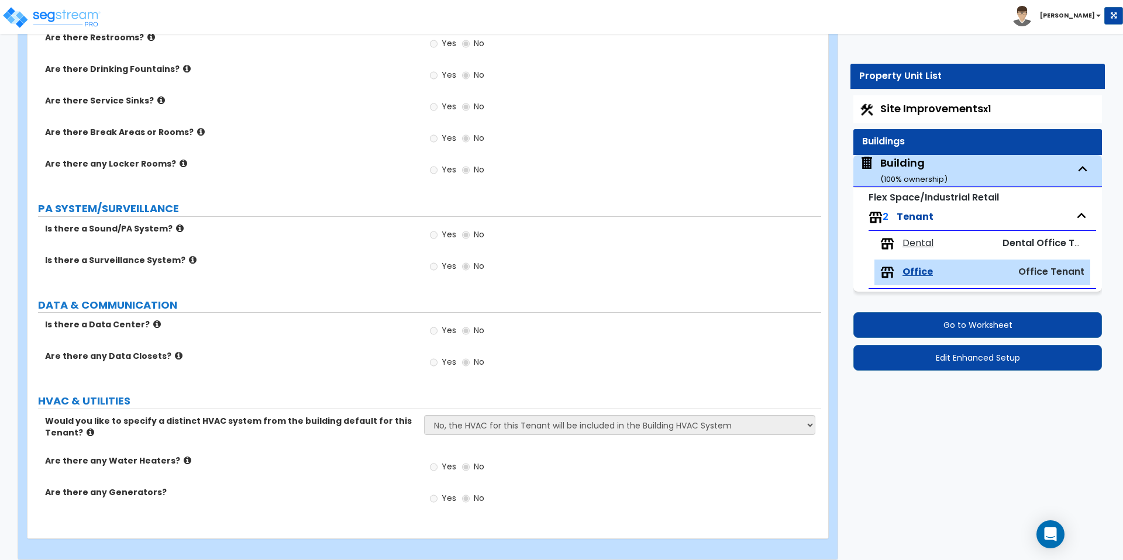
scroll to position [1169, 0]
